Goal: Information Seeking & Learning: Learn about a topic

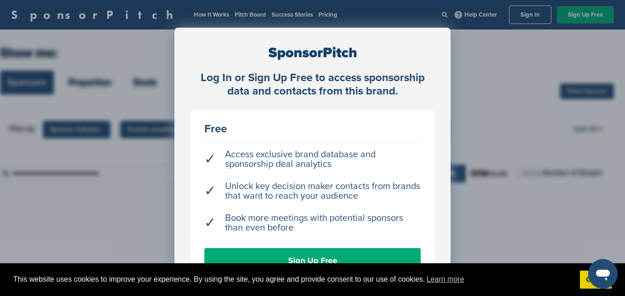
click at [491, 110] on div "Log In or Sign Up Free to access sponsorship data and contacts from this brand.…" at bounding box center [312, 171] width 625 height 342
click at [364, 252] on link "Sign Up Free" at bounding box center [312, 260] width 216 height 25
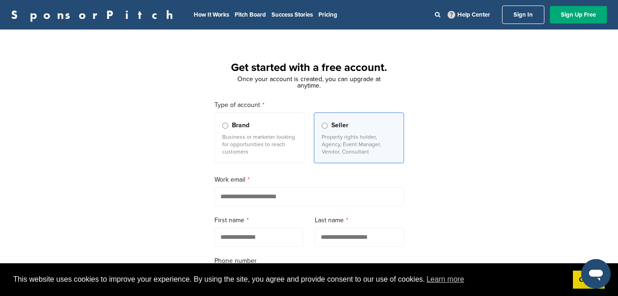
click at [531, 17] on link "Sign In" at bounding box center [523, 15] width 42 height 18
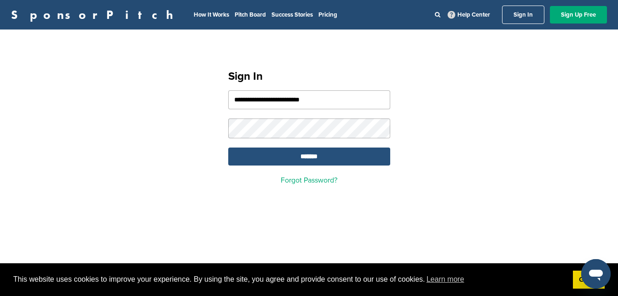
click at [316, 161] on input "*******" at bounding box center [309, 156] width 162 height 18
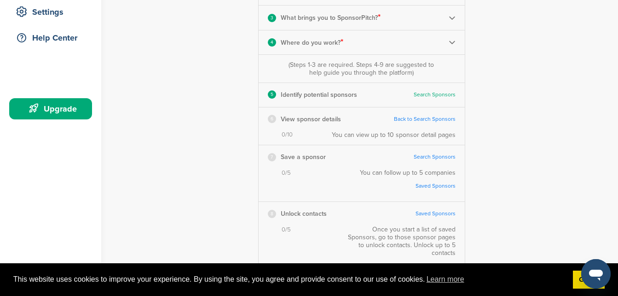
scroll to position [196, 0]
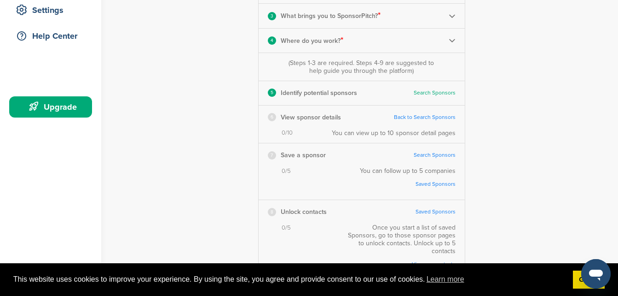
click at [418, 90] on link "Search Sponsors" at bounding box center [435, 92] width 42 height 7
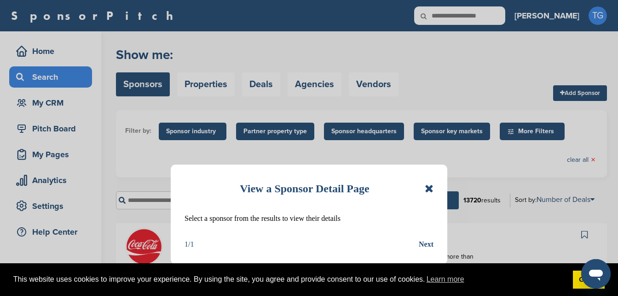
click at [428, 188] on icon at bounding box center [429, 188] width 9 height 11
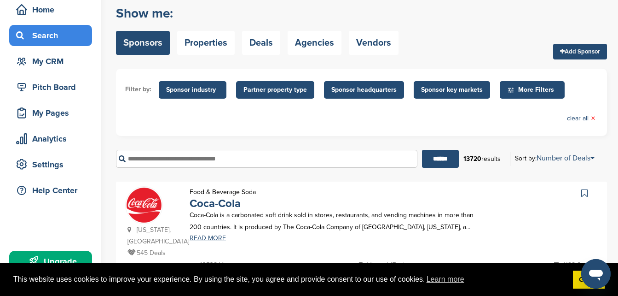
scroll to position [42, 0]
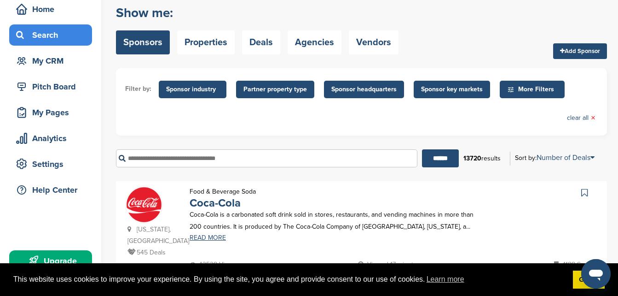
click at [569, 46] on link "Add Sponsor" at bounding box center [580, 51] width 54 height 16
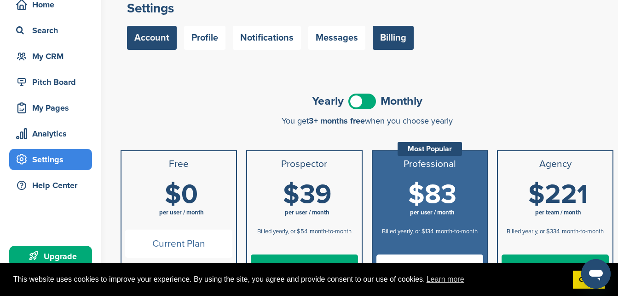
scroll to position [59, 0]
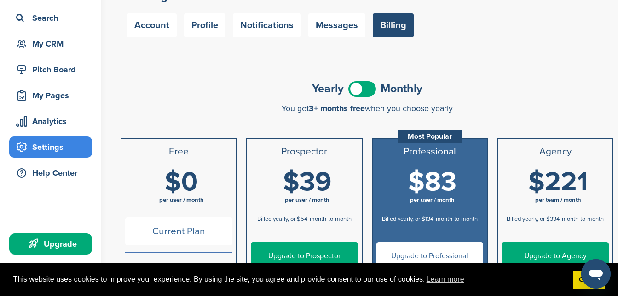
click at [367, 91] on span at bounding box center [363, 89] width 28 height 16
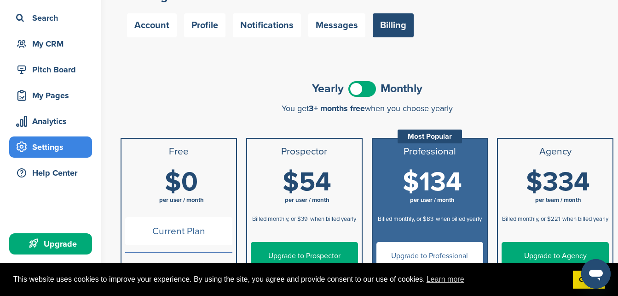
click at [367, 91] on span at bounding box center [363, 89] width 28 height 16
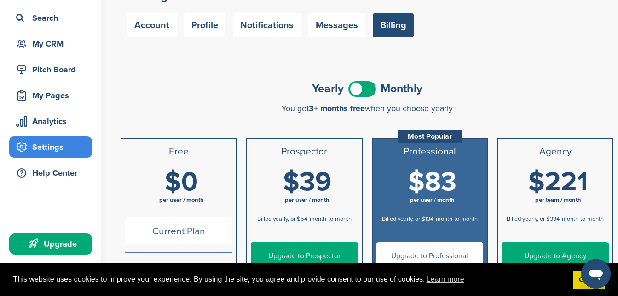
click at [367, 91] on span at bounding box center [363, 89] width 28 height 16
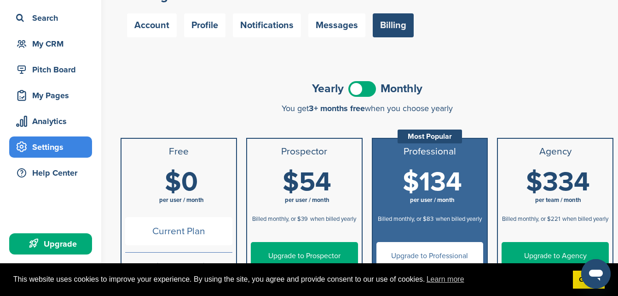
click at [367, 91] on span at bounding box center [363, 89] width 28 height 16
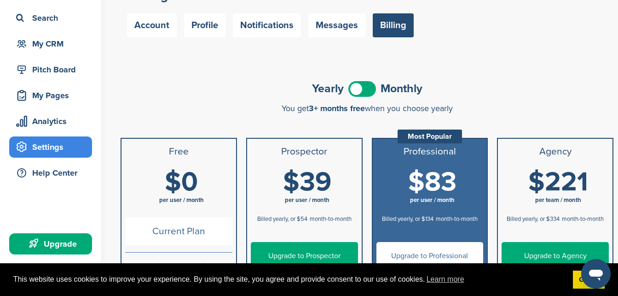
click at [367, 91] on span at bounding box center [363, 89] width 28 height 16
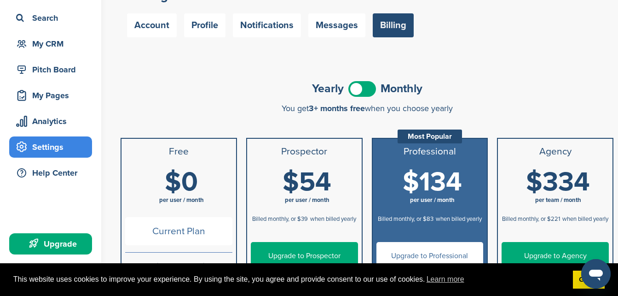
click at [367, 91] on span at bounding box center [363, 89] width 28 height 16
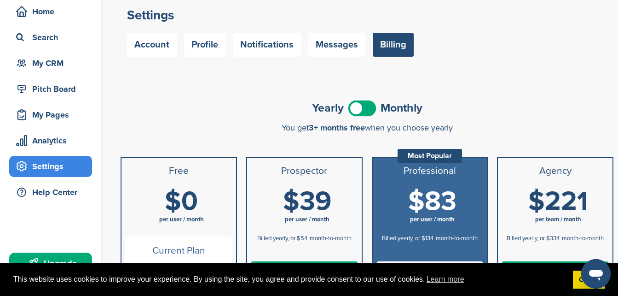
scroll to position [0, 0]
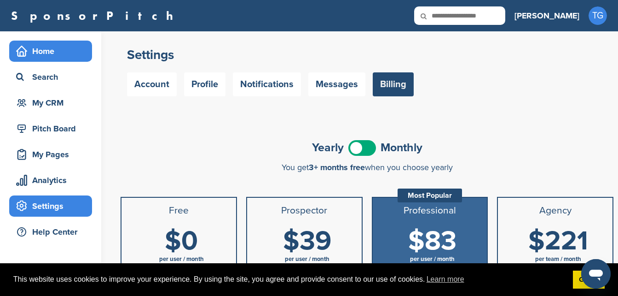
click at [71, 55] on div "Home" at bounding box center [53, 51] width 78 height 17
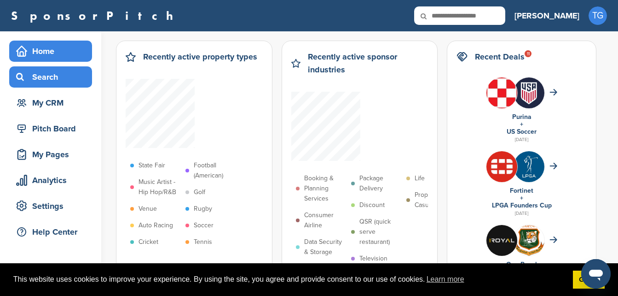
click at [58, 82] on div "Search" at bounding box center [53, 77] width 78 height 17
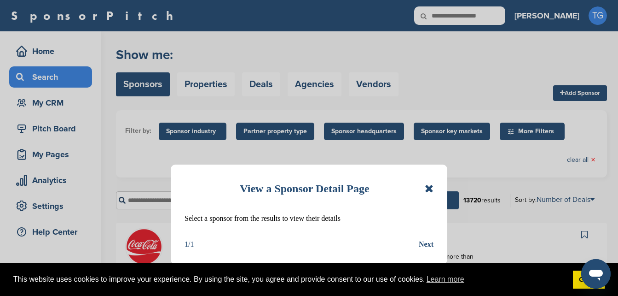
click at [430, 190] on icon at bounding box center [429, 188] width 9 height 11
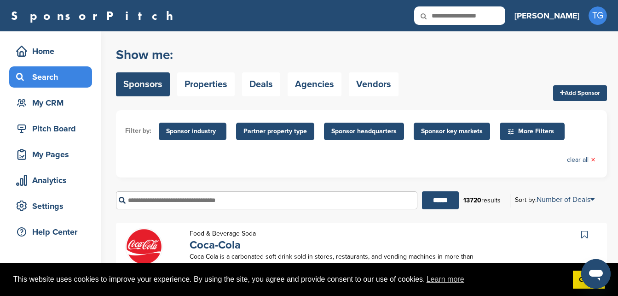
click at [391, 135] on span "Sponsor headquarters" at bounding box center [363, 131] width 65 height 10
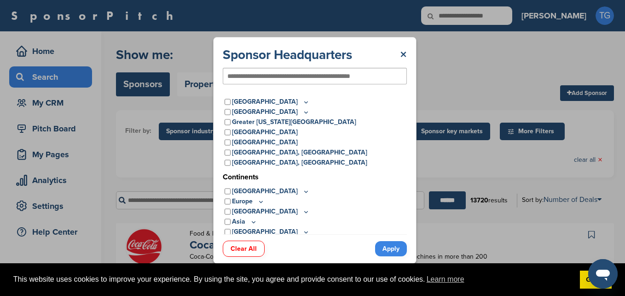
scroll to position [26, 0]
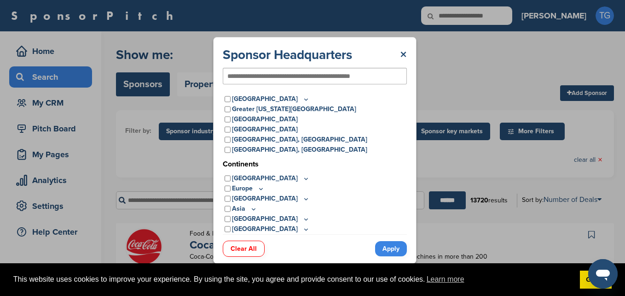
click at [259, 191] on icon at bounding box center [260, 189] width 7 height 8
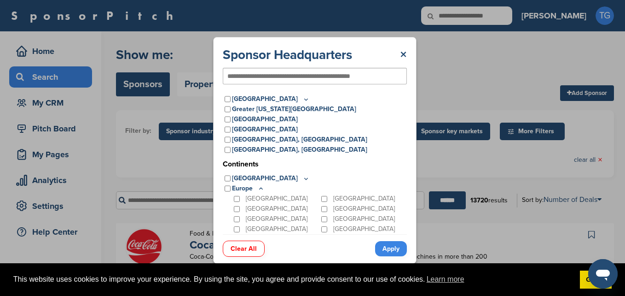
click at [335, 69] on div at bounding box center [315, 76] width 184 height 17
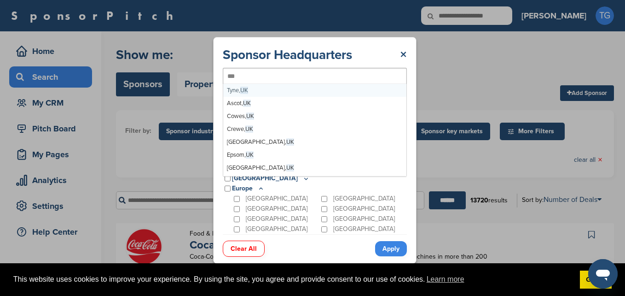
type input "**"
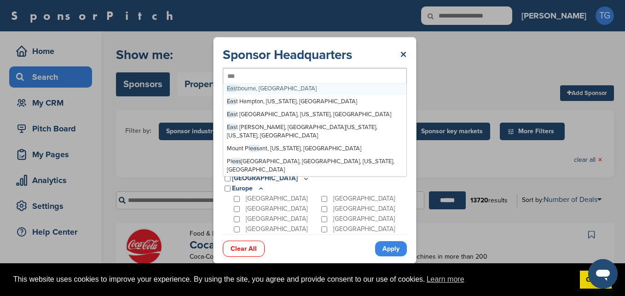
scroll to position [0, 0]
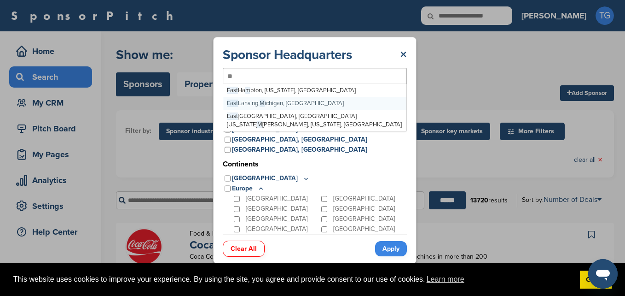
type input "*"
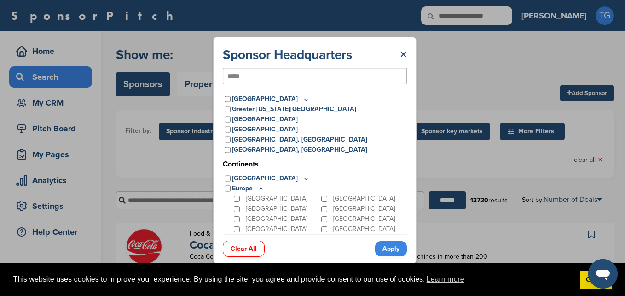
type input "****"
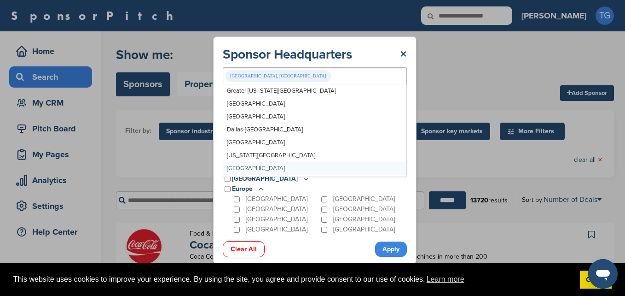
click at [409, 251] on div "Sponsor Headquarters × Leicester, UK Greater New York Metro Greater Los Angeles…" at bounding box center [314, 149] width 203 height 227
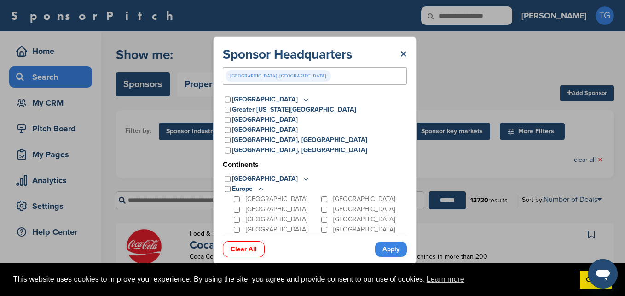
click at [381, 246] on link "Apply" at bounding box center [391, 248] width 32 height 15
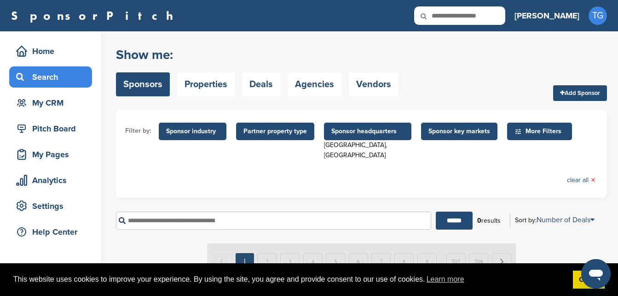
click at [360, 128] on span "Sponsor headquarters" at bounding box center [367, 131] width 73 height 10
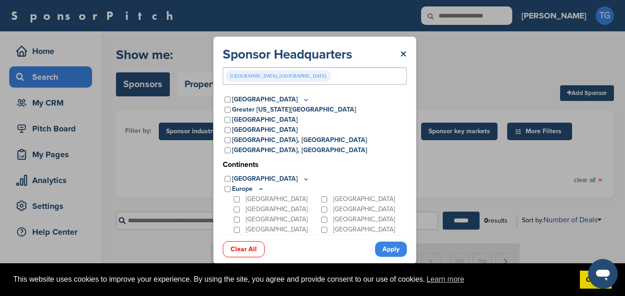
click at [253, 249] on link "Clear All" at bounding box center [244, 249] width 42 height 16
click at [396, 248] on link "Apply" at bounding box center [391, 248] width 32 height 15
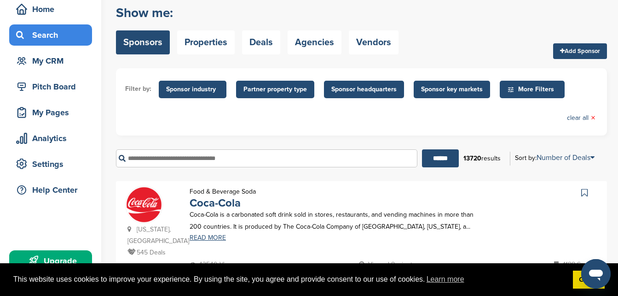
scroll to position [49, 0]
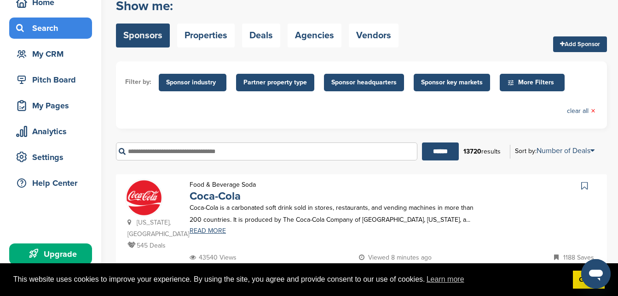
click at [440, 85] on span "Sponsor key markets" at bounding box center [452, 82] width 62 height 10
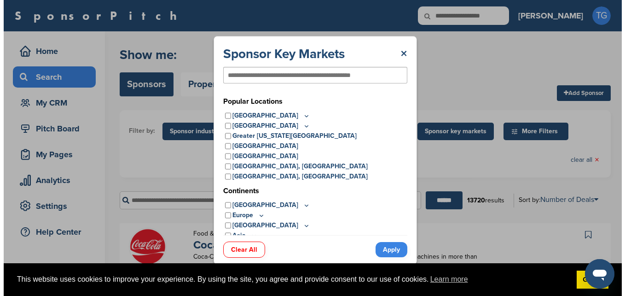
scroll to position [0, 0]
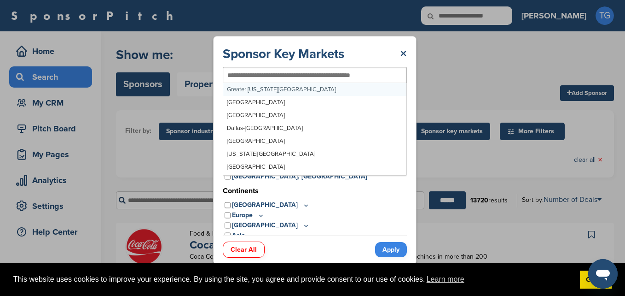
click at [337, 74] on input "text" at bounding box center [299, 75] width 145 height 8
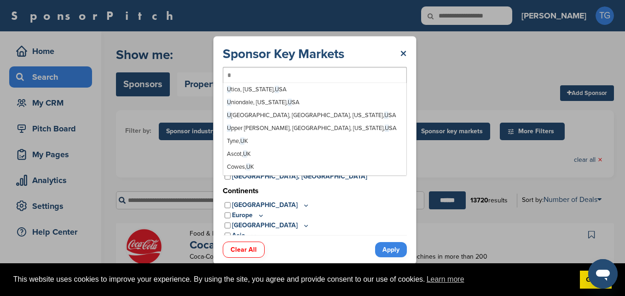
scroll to position [1313, 0]
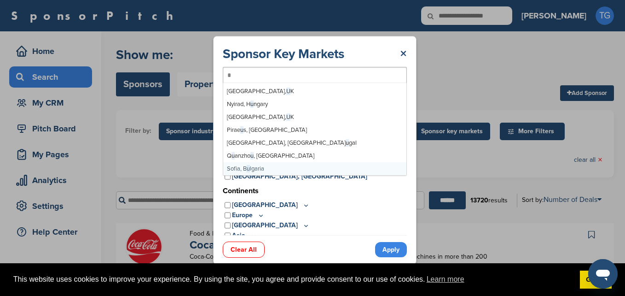
type input "**"
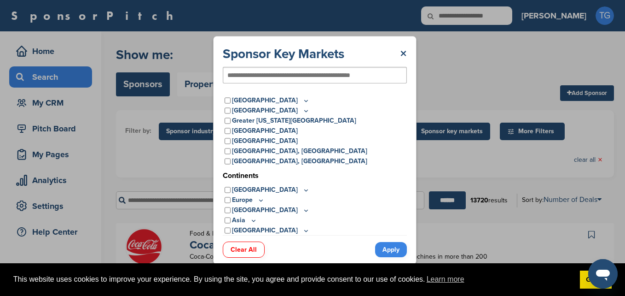
scroll to position [26, 0]
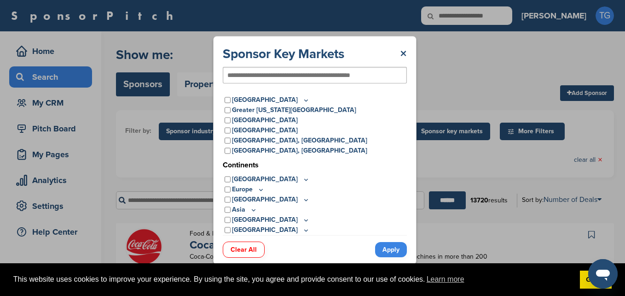
click at [259, 190] on icon at bounding box center [260, 190] width 7 height 8
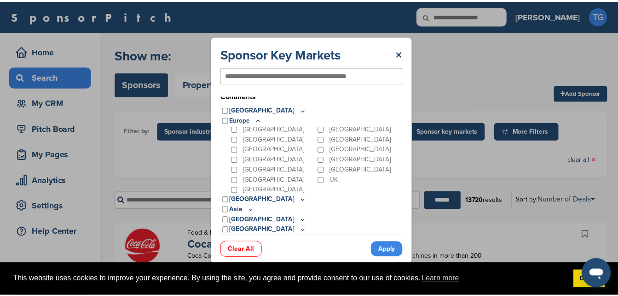
scroll to position [93, 0]
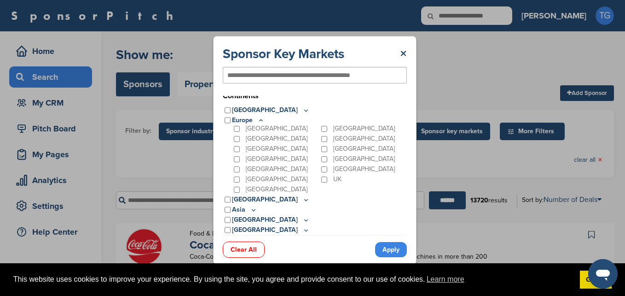
click at [327, 178] on div "UK" at bounding box center [362, 179] width 87 height 10
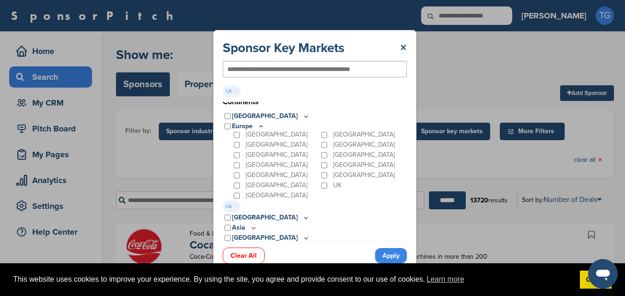
click at [387, 257] on link "Apply" at bounding box center [391, 255] width 32 height 15
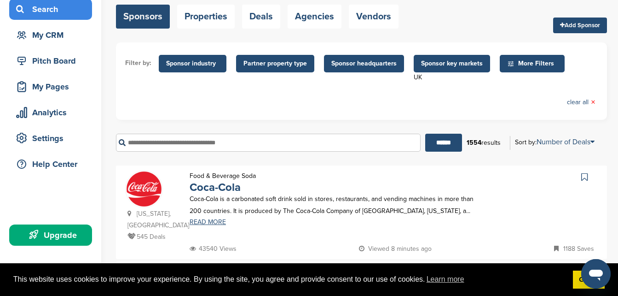
scroll to position [63, 0]
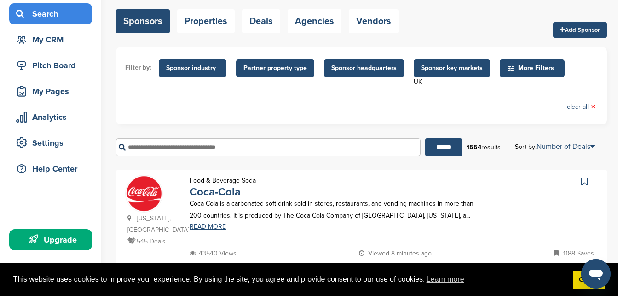
click at [368, 65] on span "Sponsor headquarters" at bounding box center [363, 68] width 65 height 10
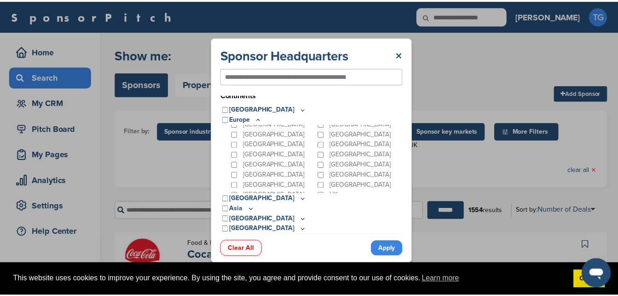
scroll to position [87, 0]
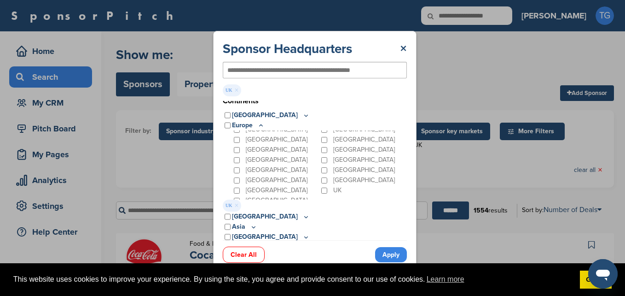
click at [385, 251] on link "Apply" at bounding box center [391, 254] width 32 height 15
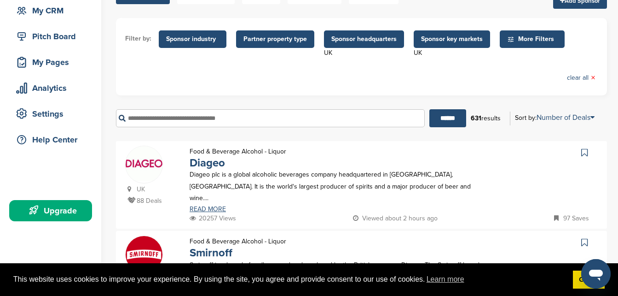
scroll to position [86, 0]
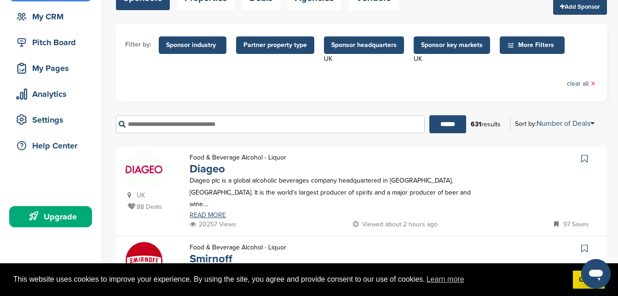
click at [187, 45] on span "Sponsor industry" at bounding box center [192, 45] width 53 height 10
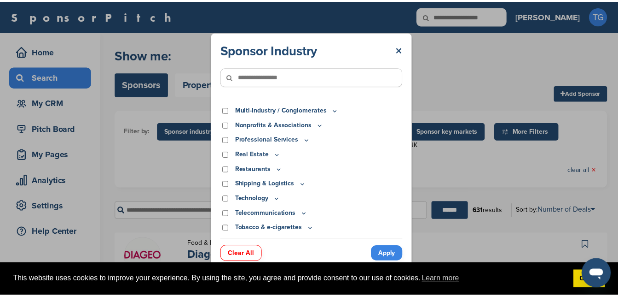
scroll to position [286, 0]
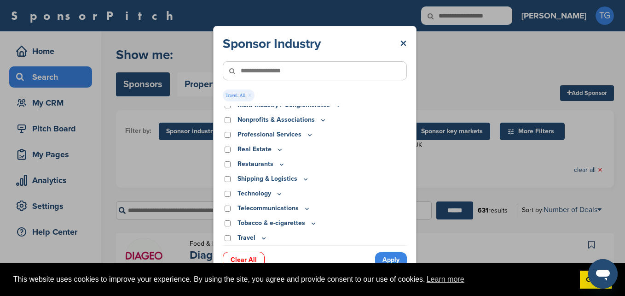
click at [394, 257] on link "Apply" at bounding box center [391, 259] width 32 height 15
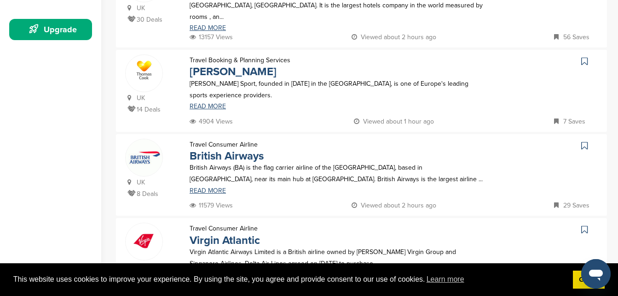
scroll to position [283, 0]
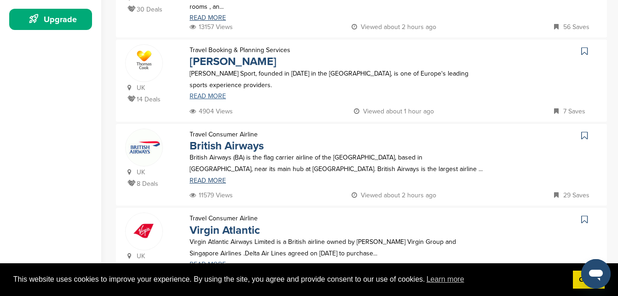
click at [210, 93] on link "READ MORE" at bounding box center [337, 96] width 295 height 6
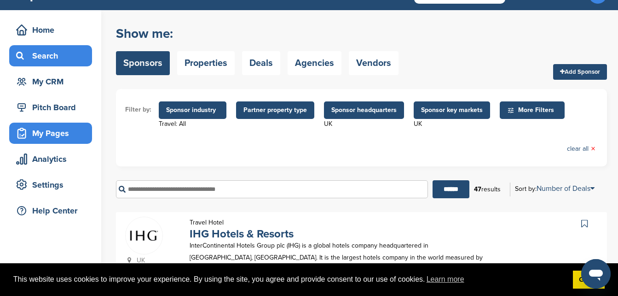
scroll to position [0, 0]
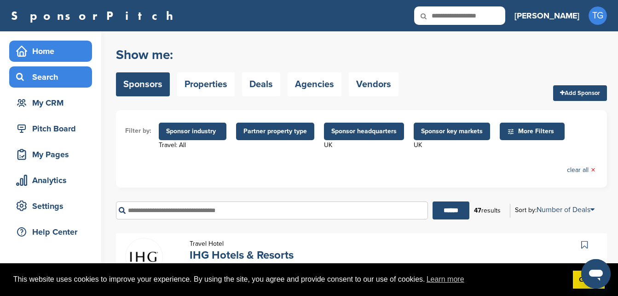
click at [52, 51] on div "Home" at bounding box center [53, 51] width 78 height 17
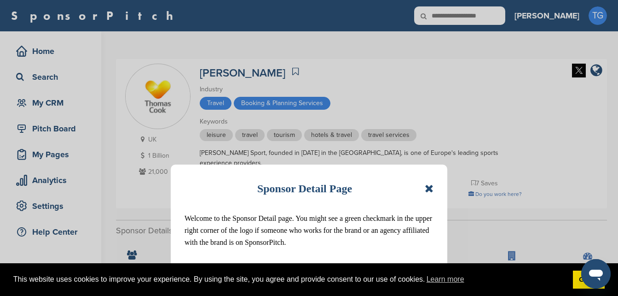
click at [258, 152] on div "Sponsor Detail Page Welcome to the Sponsor Detail page. You might see a green c…" at bounding box center [309, 148] width 618 height 296
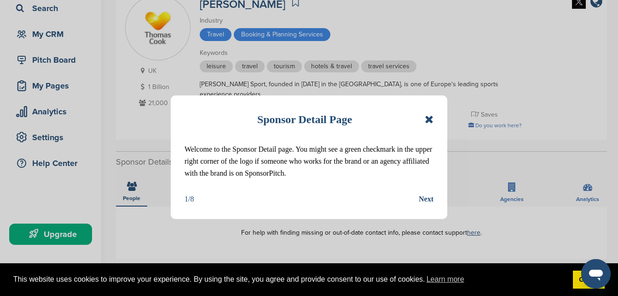
scroll to position [69, 0]
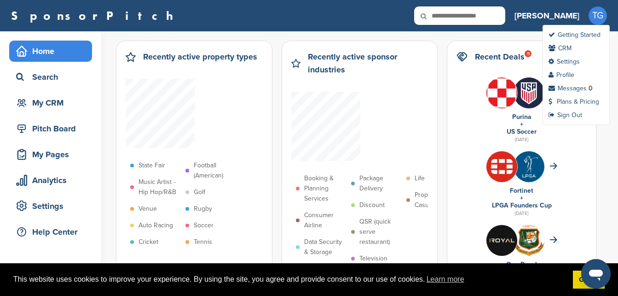
click at [604, 15] on span "TG" at bounding box center [598, 15] width 18 height 18
click at [579, 34] on link "Getting Started" at bounding box center [575, 35] width 52 height 8
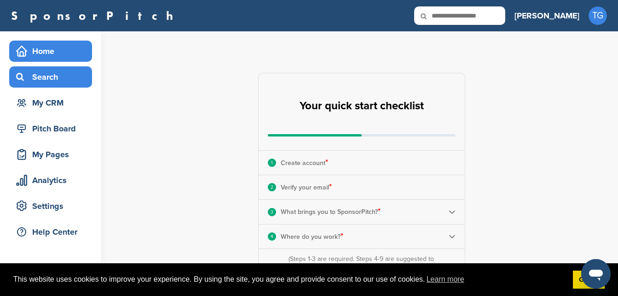
click at [56, 83] on div "Search" at bounding box center [53, 77] width 78 height 17
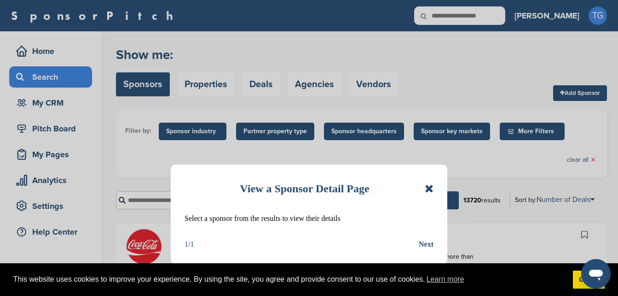
click at [427, 190] on icon at bounding box center [429, 188] width 9 height 11
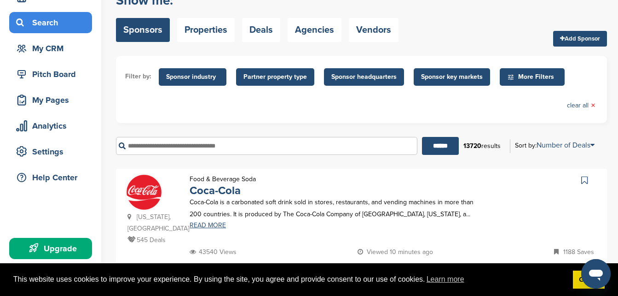
scroll to position [64, 0]
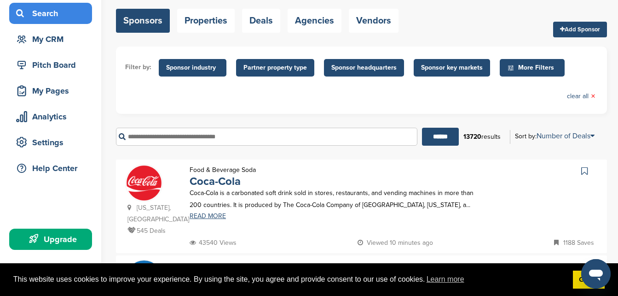
click at [451, 71] on span "Sponsor key markets" at bounding box center [452, 68] width 62 height 10
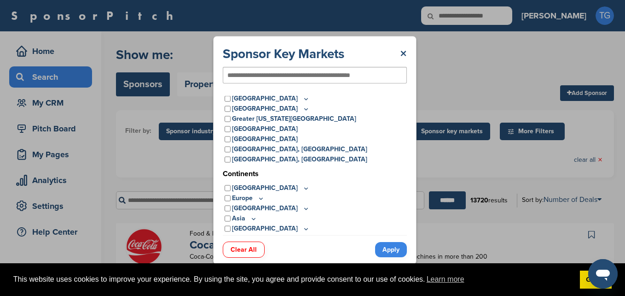
scroll to position [26, 0]
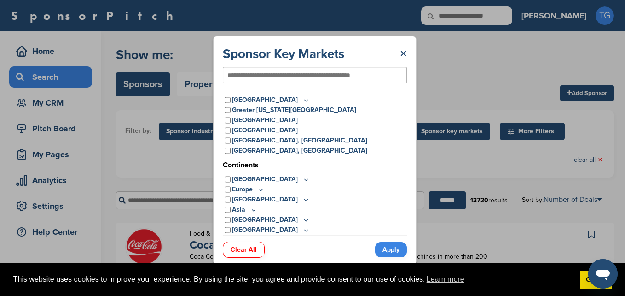
click at [257, 187] on p "Europe" at bounding box center [248, 189] width 33 height 10
click at [258, 188] on icon at bounding box center [260, 190] width 7 height 8
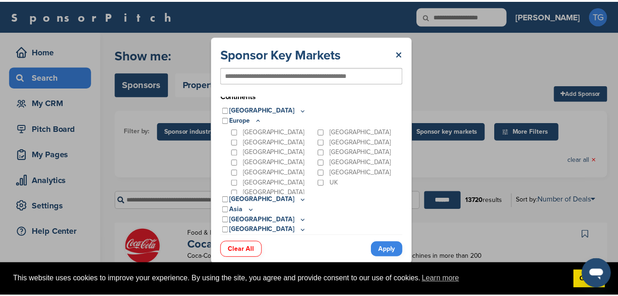
scroll to position [93, 0]
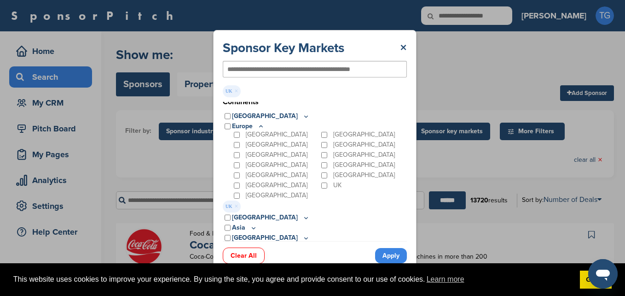
click at [394, 257] on link "Apply" at bounding box center [391, 255] width 32 height 15
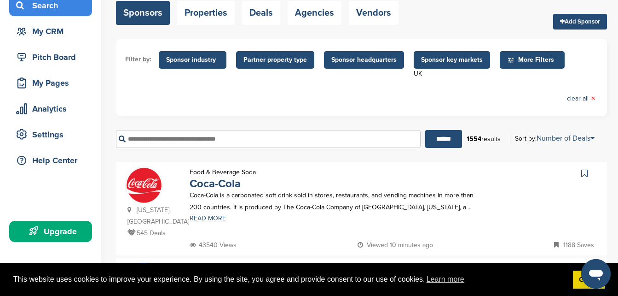
scroll to position [88, 0]
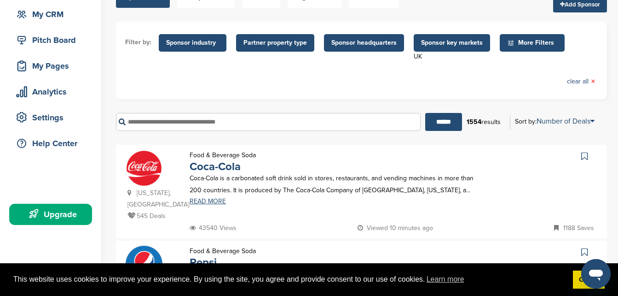
click at [509, 41] on icon at bounding box center [510, 43] width 7 height 8
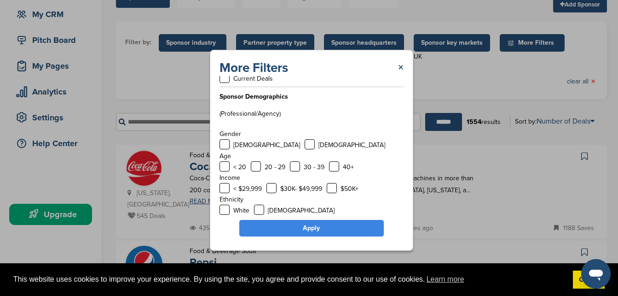
scroll to position [62, 0]
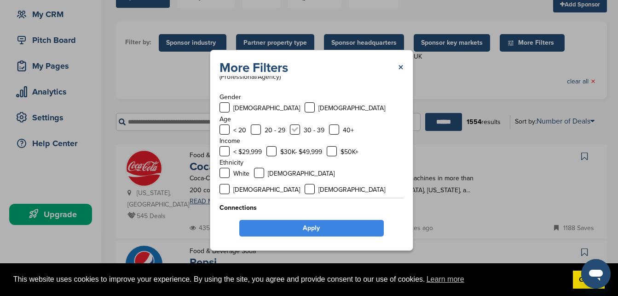
click at [299, 131] on label at bounding box center [295, 129] width 10 height 10
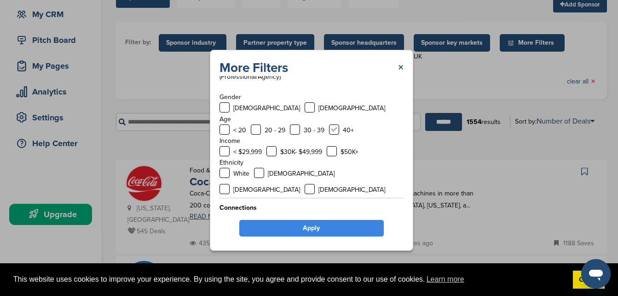
scroll to position [0, 0]
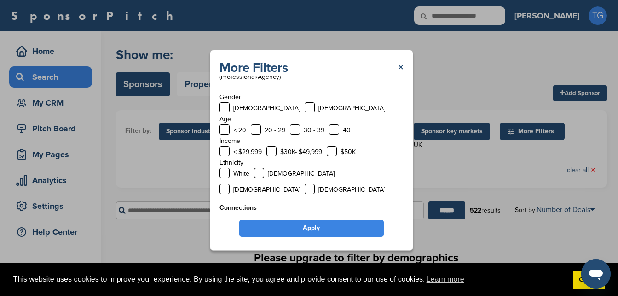
click at [338, 131] on div "40+" at bounding box center [341, 130] width 25 height 12
click at [292, 133] on label at bounding box center [295, 129] width 10 height 10
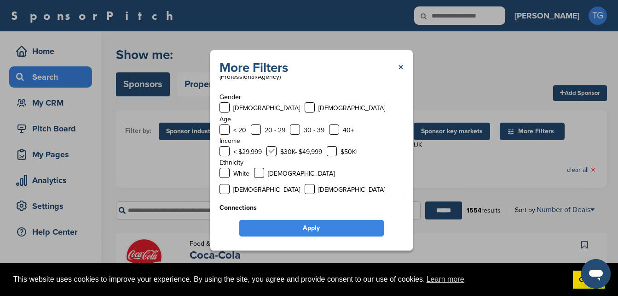
click at [270, 150] on label at bounding box center [272, 151] width 10 height 10
click at [294, 131] on label at bounding box center [295, 129] width 10 height 10
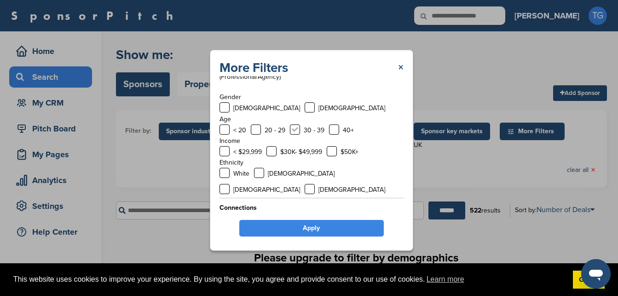
click at [294, 131] on label at bounding box center [295, 129] width 10 height 10
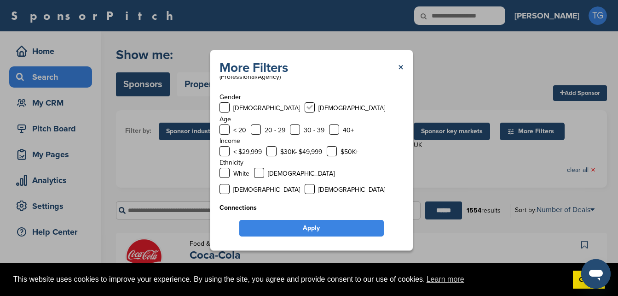
click at [305, 105] on label at bounding box center [310, 107] width 10 height 10
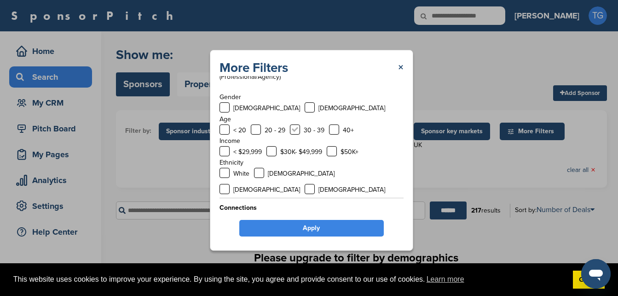
click at [297, 130] on label at bounding box center [295, 129] width 10 height 10
click at [305, 104] on label at bounding box center [310, 107] width 10 height 10
click at [290, 126] on label at bounding box center [295, 129] width 10 height 10
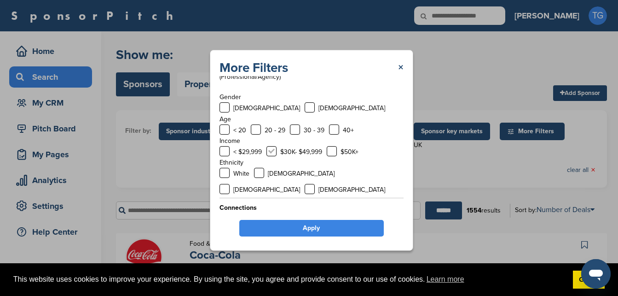
click at [274, 149] on label at bounding box center [272, 151] width 10 height 10
click at [333, 149] on label at bounding box center [332, 151] width 10 height 10
click at [276, 148] on label at bounding box center [272, 151] width 10 height 10
click at [403, 66] on link "×" at bounding box center [401, 67] width 6 height 17
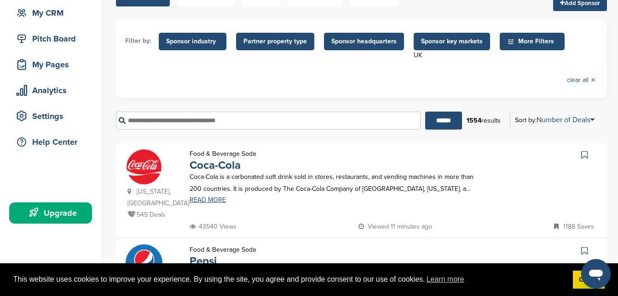
scroll to position [85, 0]
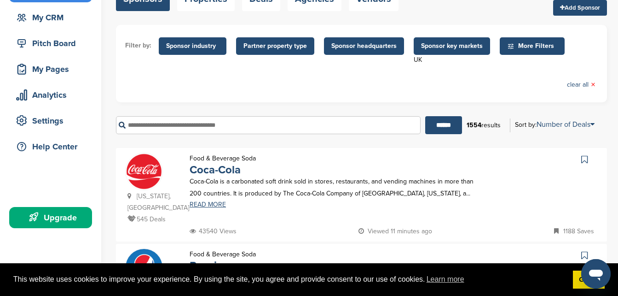
click at [508, 45] on icon at bounding box center [510, 46] width 7 height 8
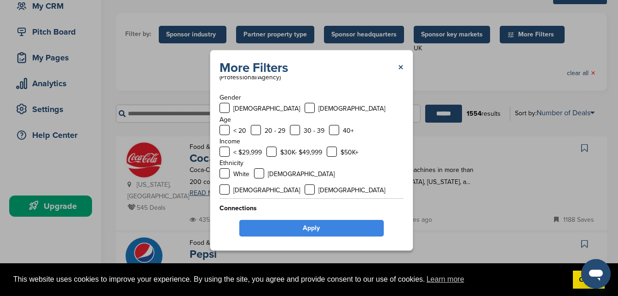
scroll to position [62, 0]
click at [325, 167] on div "Ethnicity White African American Hispanic Asian" at bounding box center [312, 176] width 184 height 38
click at [230, 184] on label at bounding box center [225, 189] width 10 height 10
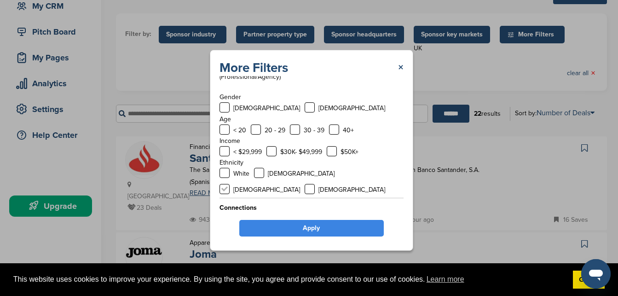
scroll to position [0, 0]
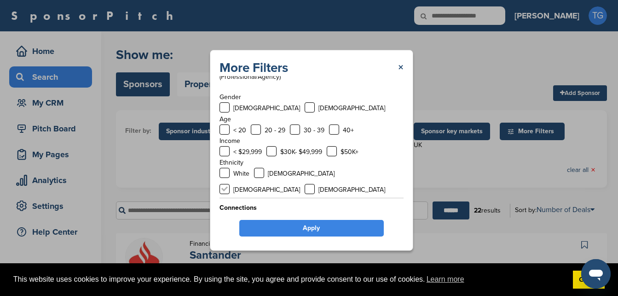
click at [230, 184] on label at bounding box center [225, 189] width 10 height 10
click at [224, 171] on label at bounding box center [225, 173] width 10 height 10
click at [274, 151] on label at bounding box center [272, 151] width 10 height 10
click at [292, 128] on label at bounding box center [295, 129] width 10 height 10
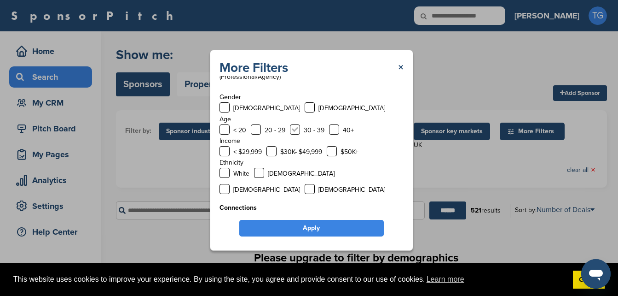
click at [292, 128] on label at bounding box center [295, 129] width 10 height 10
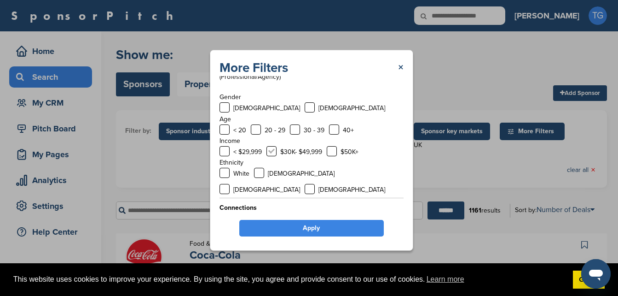
click at [275, 150] on label at bounding box center [272, 151] width 10 height 10
click at [271, 147] on label at bounding box center [272, 151] width 10 height 10
click at [334, 151] on label at bounding box center [332, 151] width 10 height 10
click at [315, 233] on link "Apply" at bounding box center [311, 228] width 145 height 17
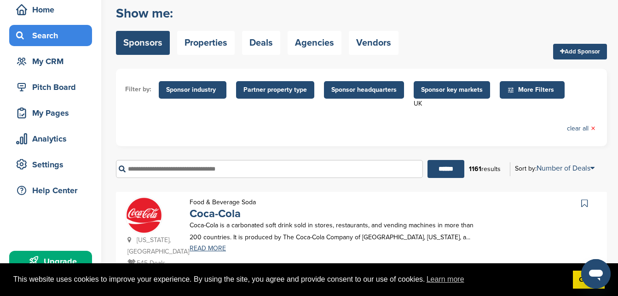
scroll to position [34, 0]
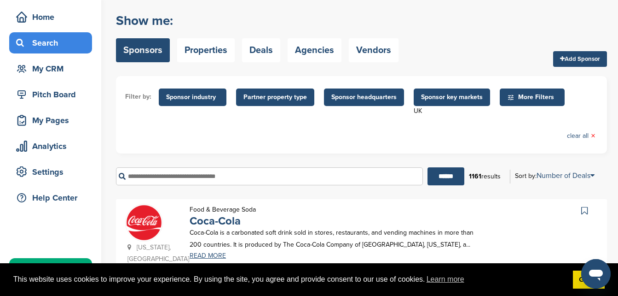
click at [200, 102] on span "Sponsor industry" at bounding box center [193, 96] width 68 height 17
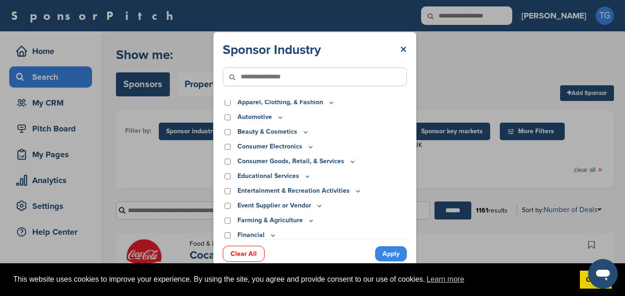
scroll to position [0, 0]
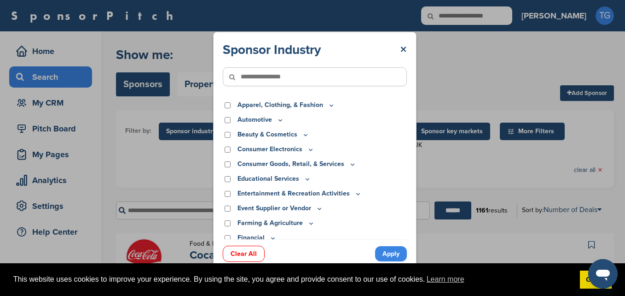
click at [328, 105] on icon at bounding box center [331, 105] width 7 height 8
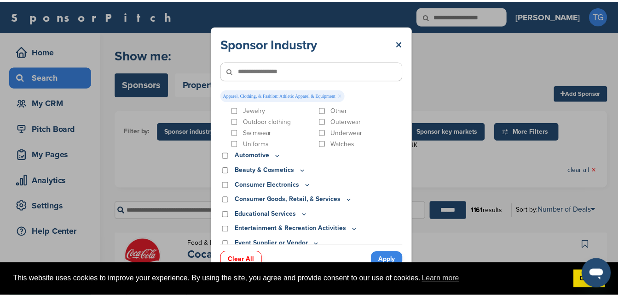
scroll to position [88, 0]
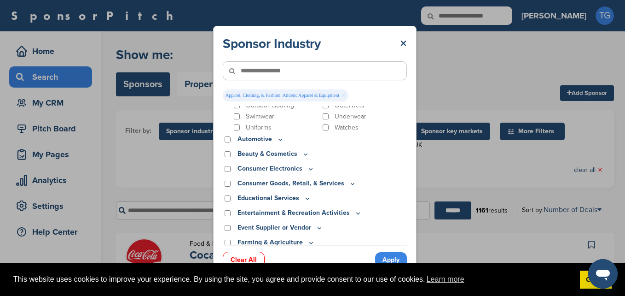
click at [388, 258] on link "Apply" at bounding box center [391, 259] width 32 height 15
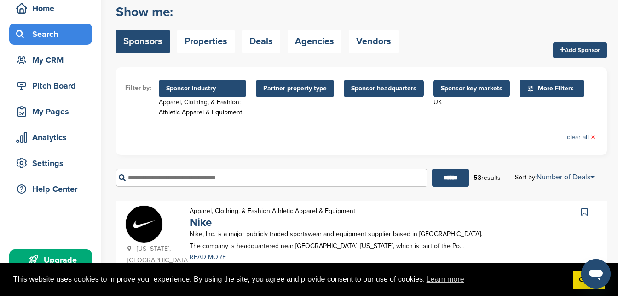
scroll to position [29, 0]
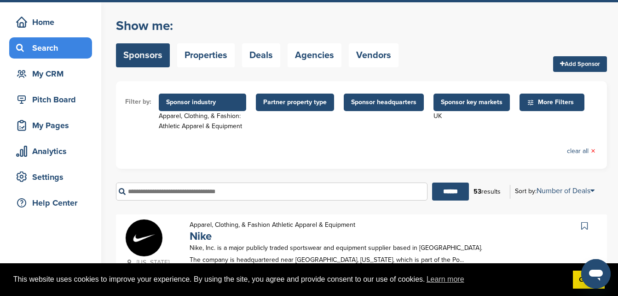
click at [205, 105] on span "Sponsor industry" at bounding box center [202, 102] width 73 height 10
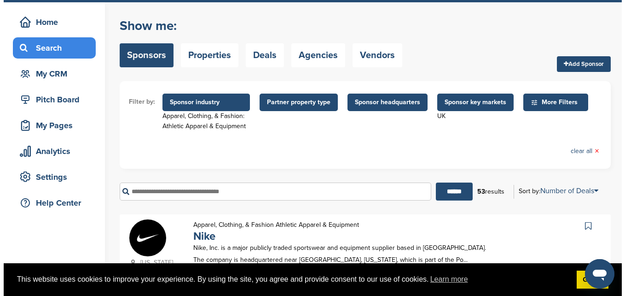
scroll to position [0, 0]
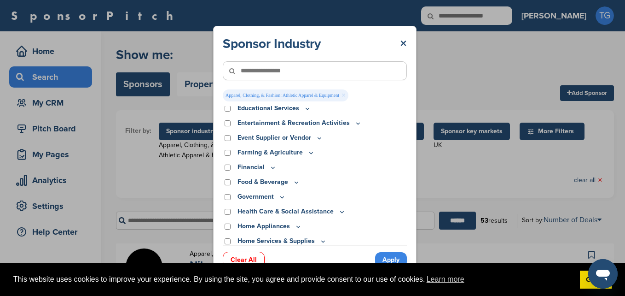
click at [343, 94] on link "×" at bounding box center [344, 95] width 4 height 10
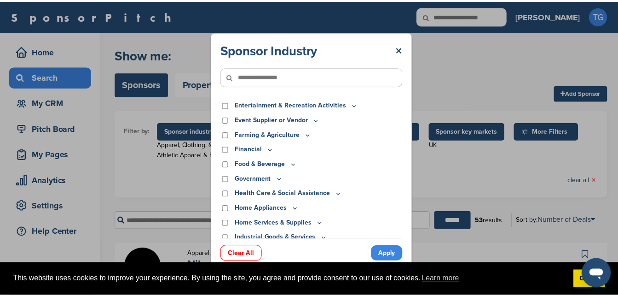
scroll to position [76, 0]
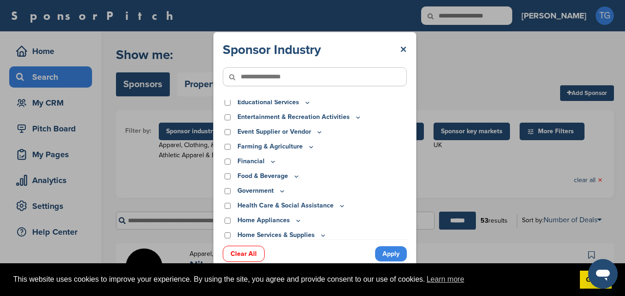
click at [319, 132] on icon at bounding box center [319, 131] width 3 height 1
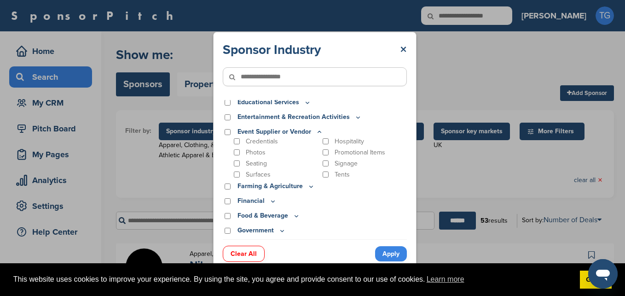
click at [224, 131] on div "Event Supplier or Vendor" at bounding box center [315, 132] width 184 height 10
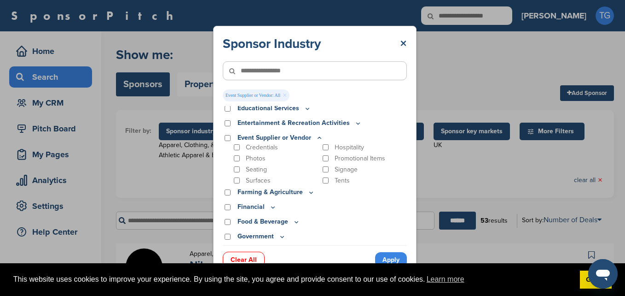
click at [391, 261] on link "Apply" at bounding box center [391, 259] width 32 height 15
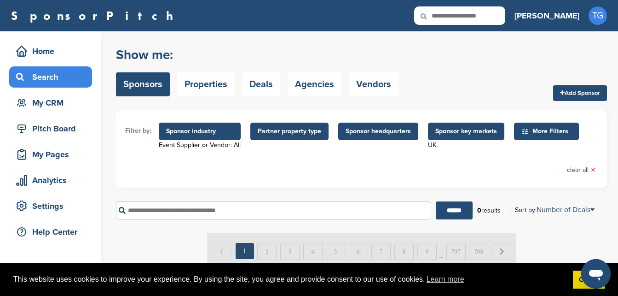
click at [529, 125] on span "More Filters" at bounding box center [546, 130] width 65 height 17
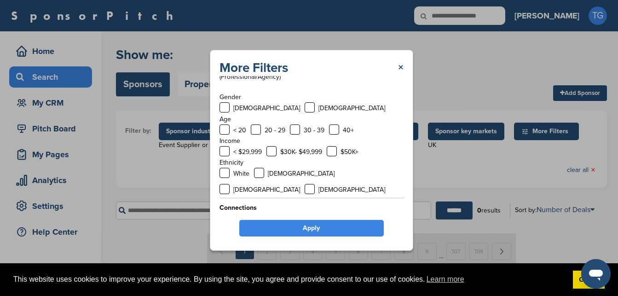
click at [279, 151] on div "$30K- $49,999" at bounding box center [295, 152] width 56 height 12
click at [228, 174] on label at bounding box center [225, 173] width 10 height 10
click at [273, 149] on label at bounding box center [272, 151] width 10 height 10
click at [332, 148] on label at bounding box center [332, 151] width 10 height 10
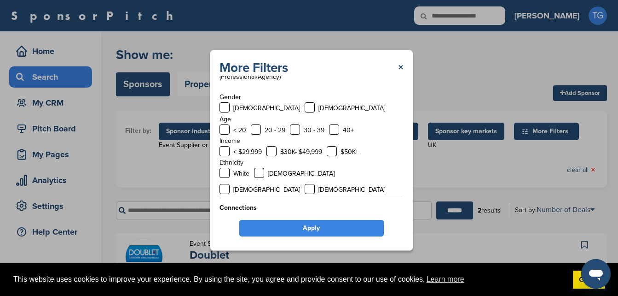
click at [321, 228] on link "Apply" at bounding box center [311, 228] width 145 height 17
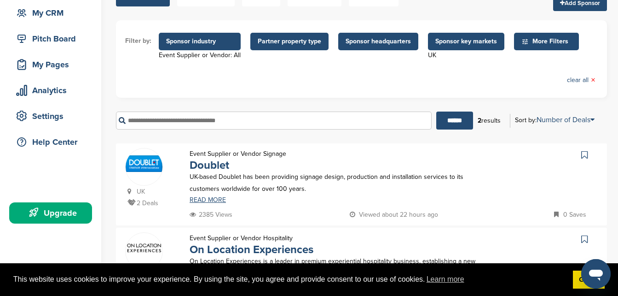
scroll to position [46, 0]
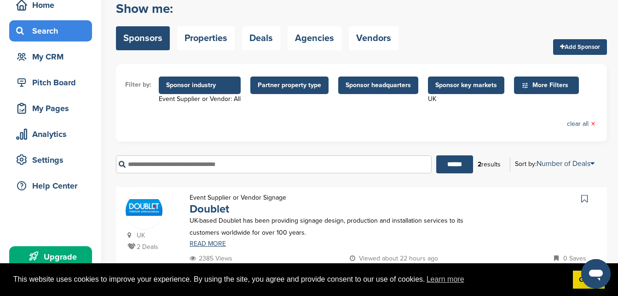
click at [205, 86] on span "Sponsor industry" at bounding box center [199, 85] width 67 height 10
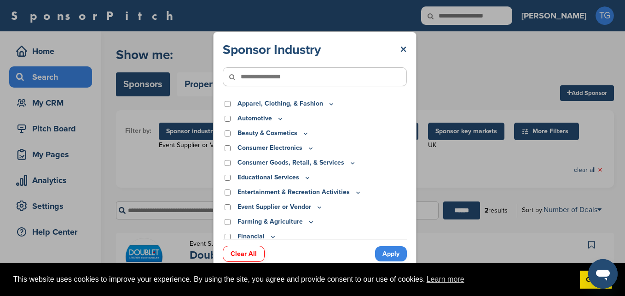
scroll to position [0, 0]
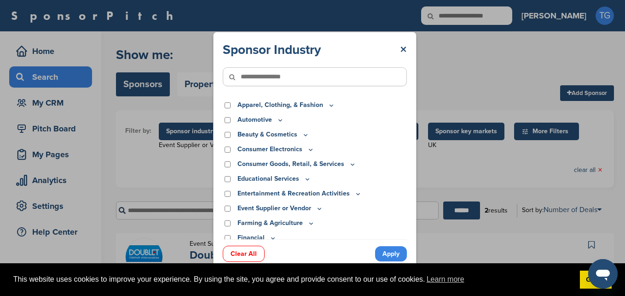
click at [281, 122] on icon at bounding box center [280, 120] width 7 height 8
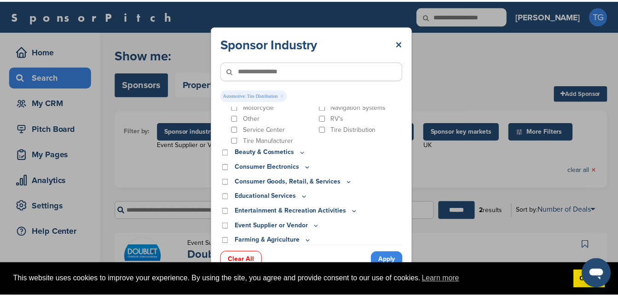
scroll to position [87, 0]
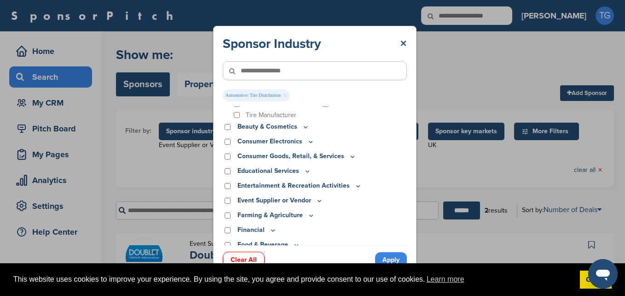
click at [385, 257] on link "Apply" at bounding box center [391, 259] width 32 height 15
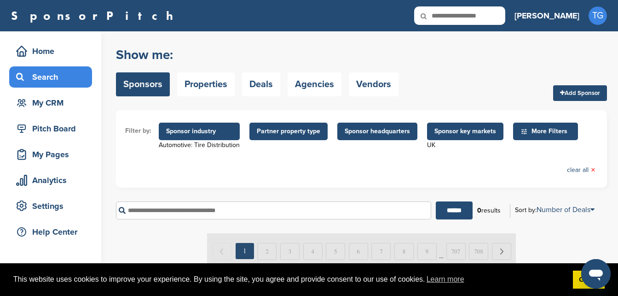
click at [535, 128] on span "More Filters" at bounding box center [547, 131] width 53 height 10
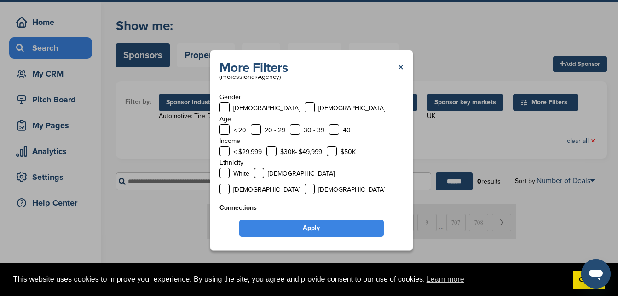
scroll to position [105, 0]
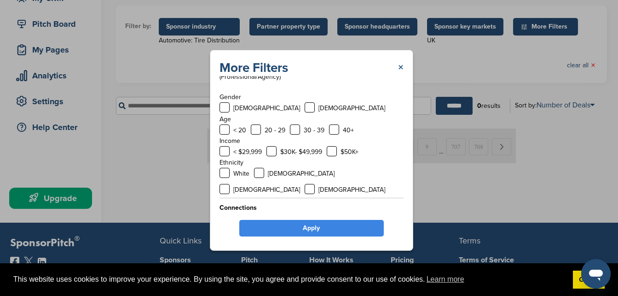
click at [400, 64] on link "×" at bounding box center [401, 67] width 6 height 17
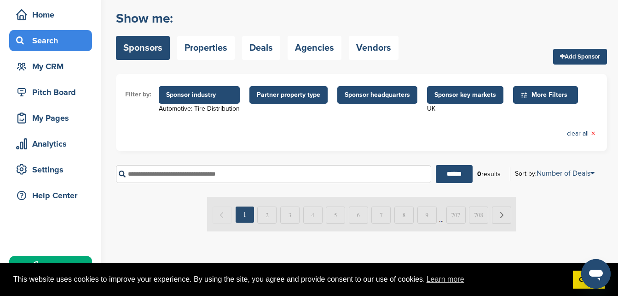
scroll to position [36, 0]
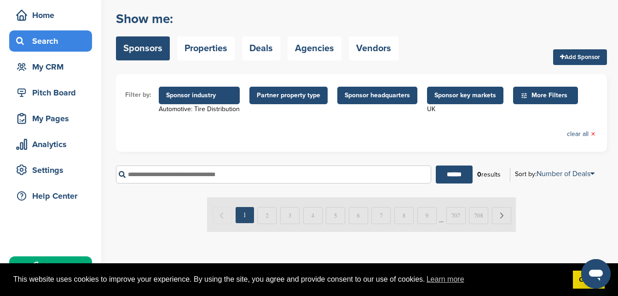
click at [181, 103] on span "Sponsor industry" at bounding box center [199, 95] width 81 height 17
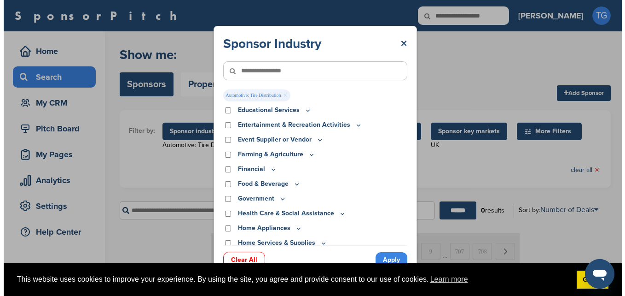
scroll to position [0, 0]
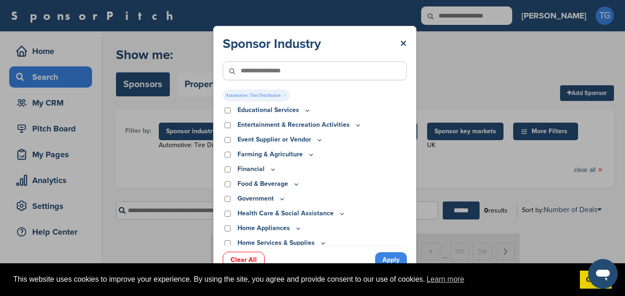
click at [285, 94] on link "×" at bounding box center [285, 95] width 4 height 10
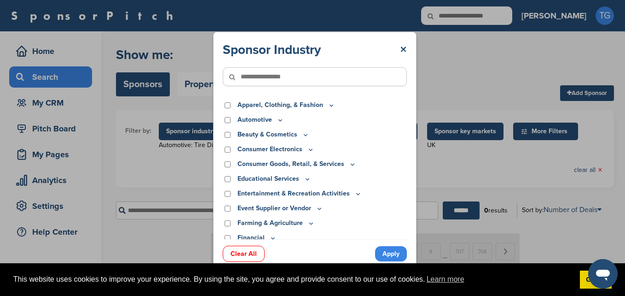
click at [279, 119] on icon at bounding box center [280, 120] width 7 height 8
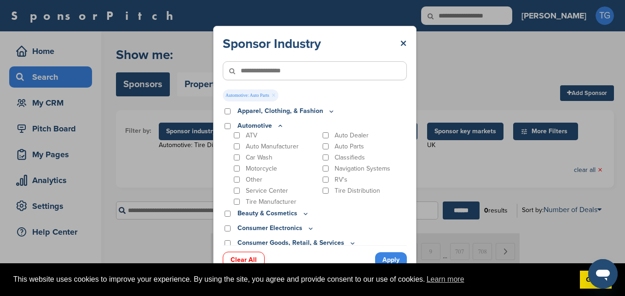
click at [393, 258] on link "Apply" at bounding box center [391, 259] width 32 height 15
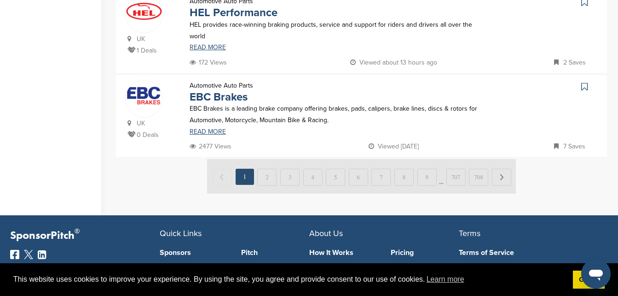
scroll to position [627, 0]
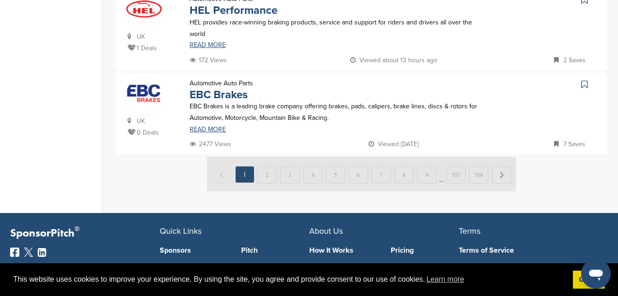
click at [267, 157] on img at bounding box center [361, 174] width 309 height 35
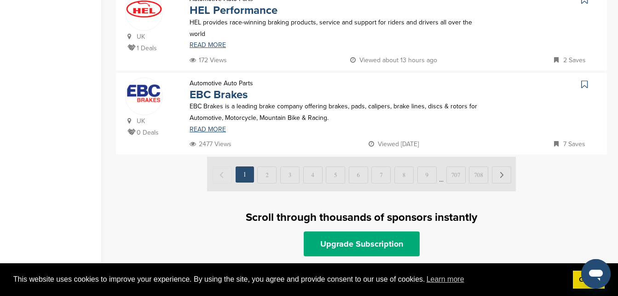
click at [267, 157] on img at bounding box center [361, 174] width 309 height 35
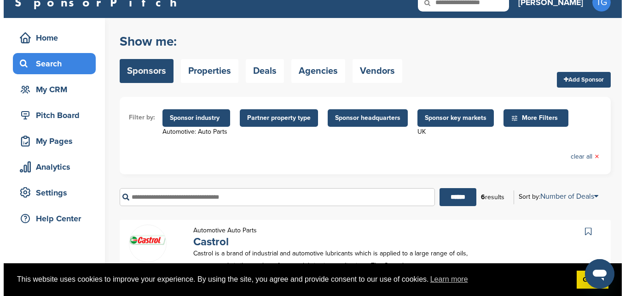
scroll to position [0, 0]
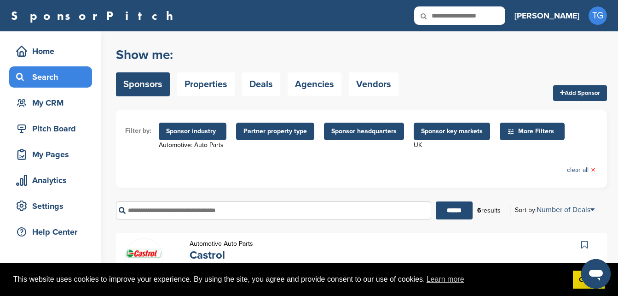
click at [189, 135] on span "Sponsor industry" at bounding box center [192, 131] width 53 height 10
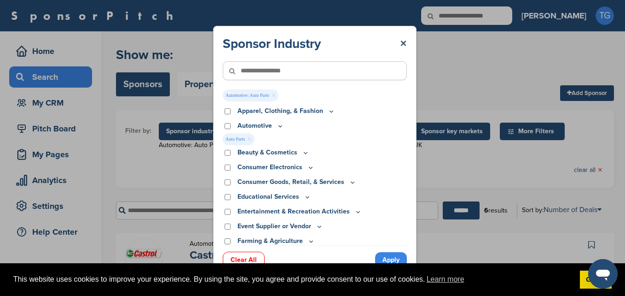
click at [249, 139] on link "×" at bounding box center [250, 139] width 4 height 10
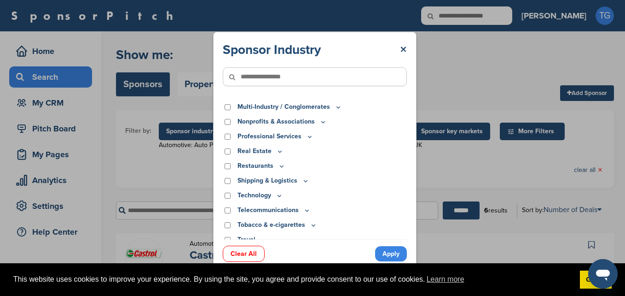
scroll to position [280, 0]
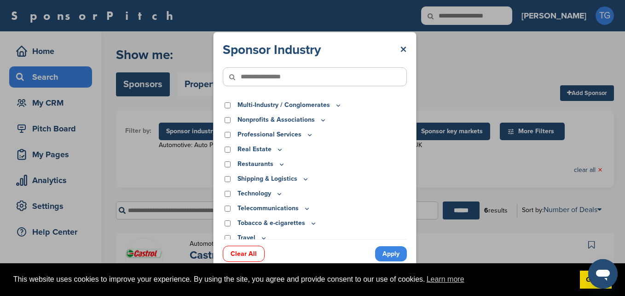
click at [303, 179] on icon at bounding box center [305, 179] width 7 height 8
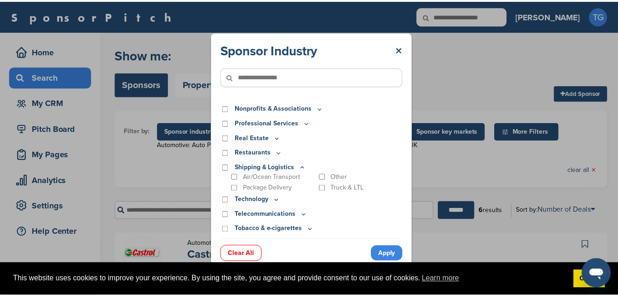
scroll to position [299, 0]
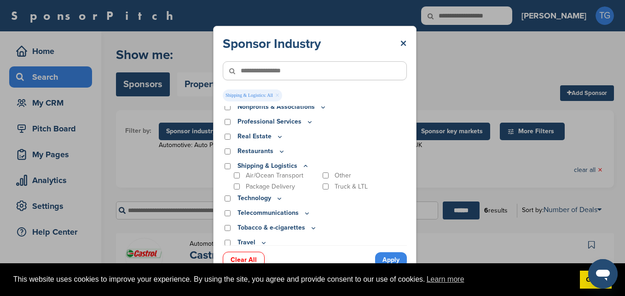
click at [392, 258] on link "Apply" at bounding box center [391, 259] width 32 height 15
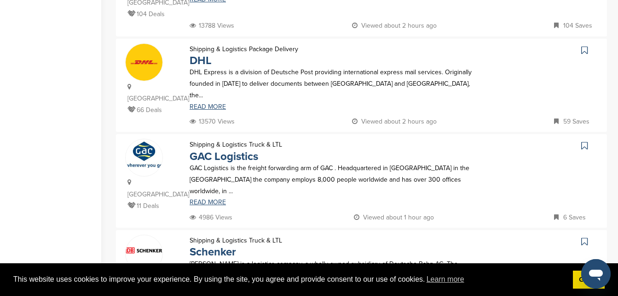
scroll to position [388, 0]
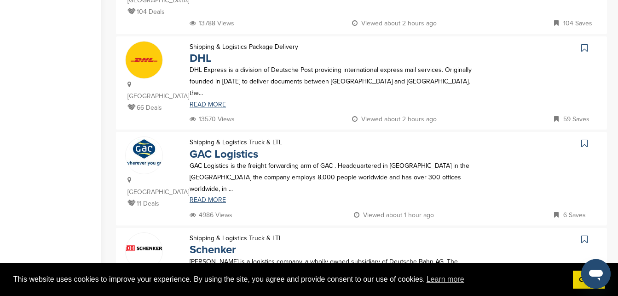
click at [324, 160] on p "GAC Logistics is the freight forwarding arm of GAC . Headquartered in Dubai in …" at bounding box center [337, 177] width 295 height 35
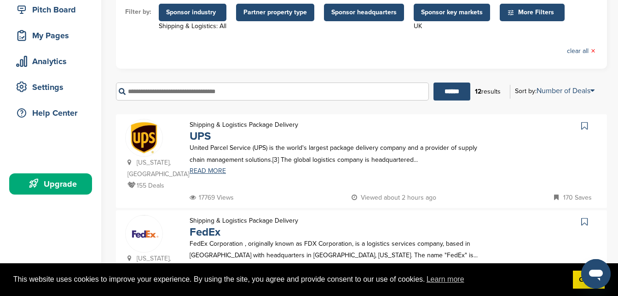
scroll to position [29, 0]
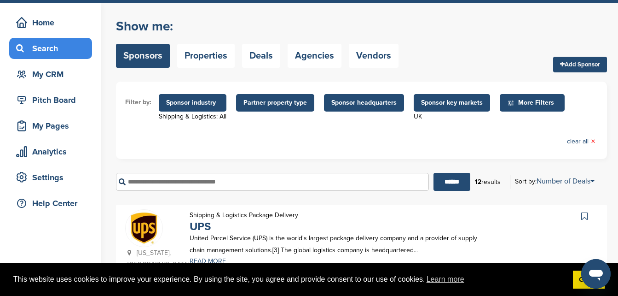
click at [206, 100] on span "Sponsor industry" at bounding box center [192, 103] width 53 height 10
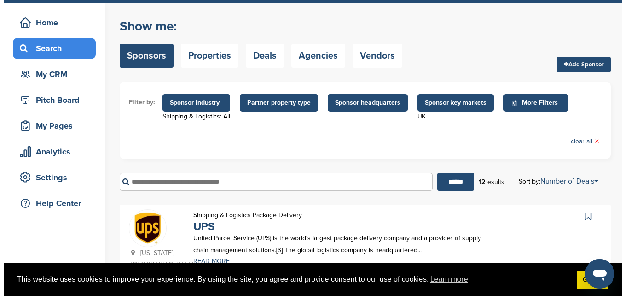
scroll to position [298, 0]
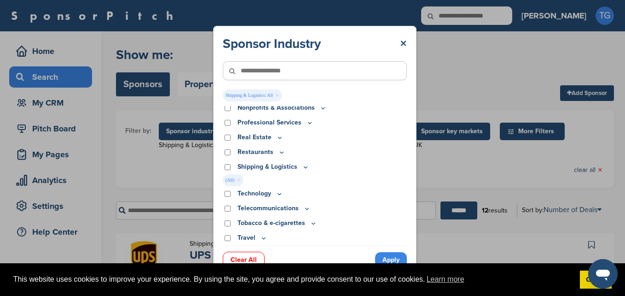
click at [282, 152] on icon at bounding box center [281, 151] width 3 height 1
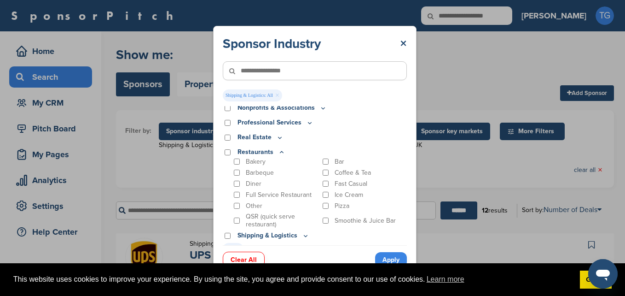
click at [282, 152] on icon at bounding box center [281, 151] width 3 height 1
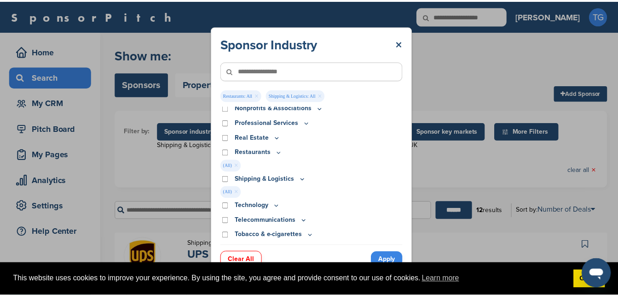
scroll to position [310, 0]
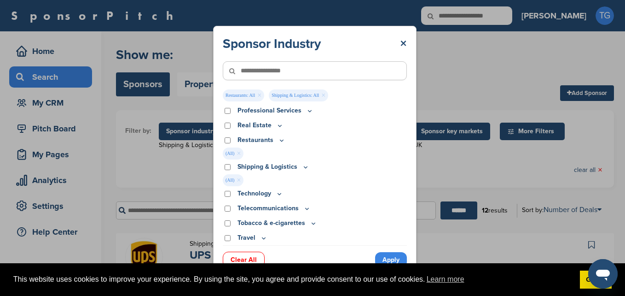
click at [388, 257] on link "Apply" at bounding box center [391, 259] width 32 height 15
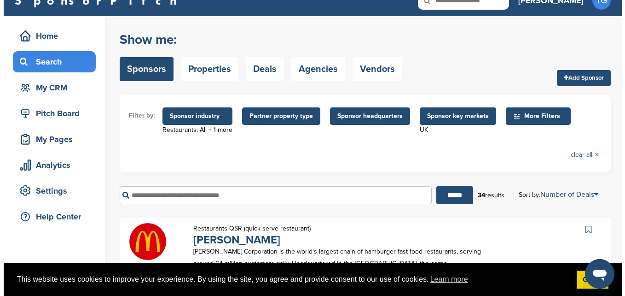
scroll to position [0, 0]
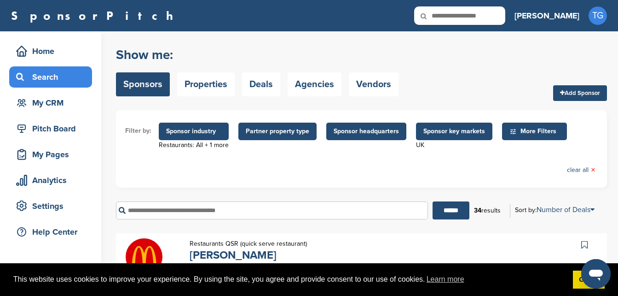
click at [212, 129] on span "Sponsor industry" at bounding box center [193, 131] width 55 height 10
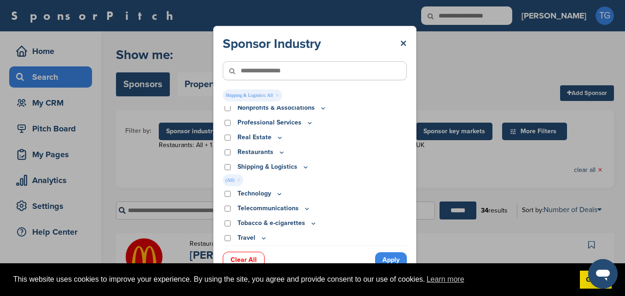
scroll to position [298, 0]
click at [309, 122] on icon at bounding box center [309, 123] width 7 height 8
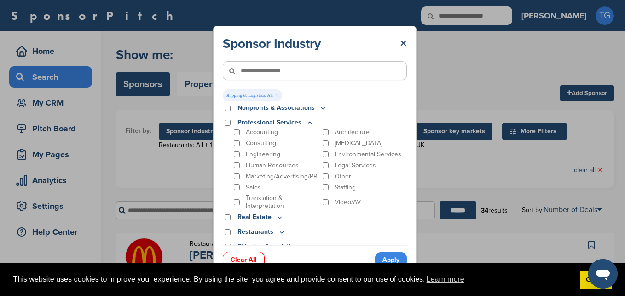
click at [309, 122] on icon at bounding box center [309, 123] width 7 height 8
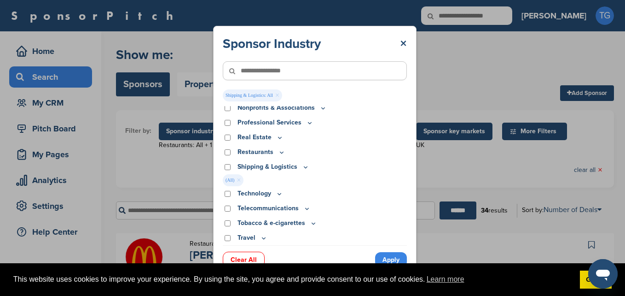
click at [264, 238] on icon at bounding box center [263, 238] width 7 height 8
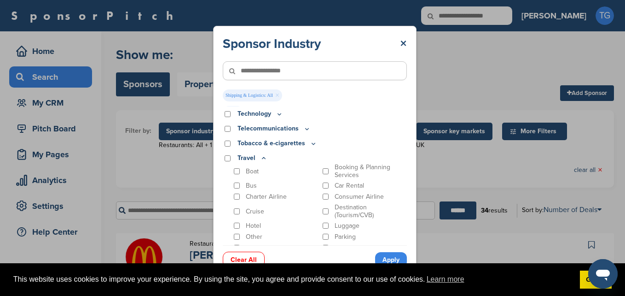
scroll to position [395, 0]
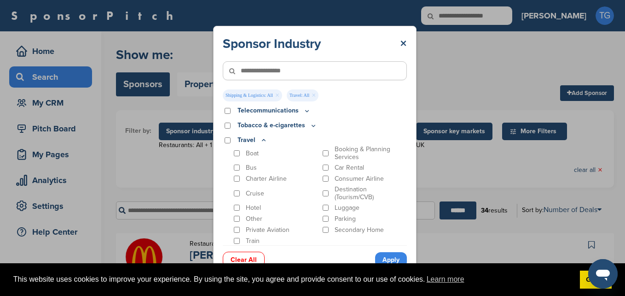
click at [263, 138] on icon at bounding box center [263, 140] width 7 height 8
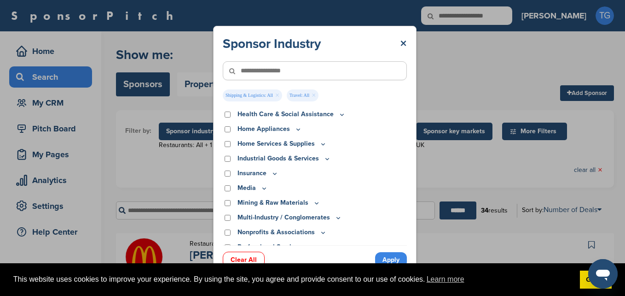
scroll to position [174, 0]
click at [326, 156] on icon at bounding box center [327, 158] width 7 height 8
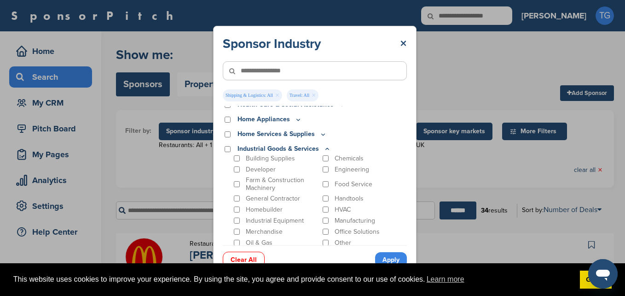
scroll to position [177, 0]
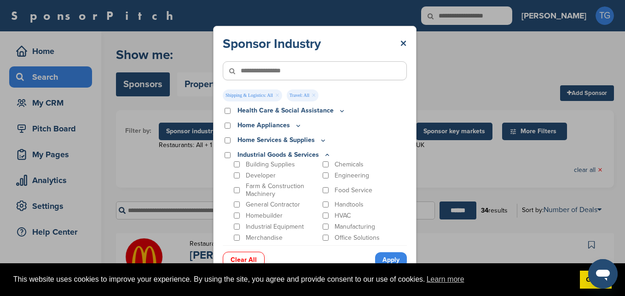
click at [325, 153] on icon at bounding box center [327, 155] width 7 height 8
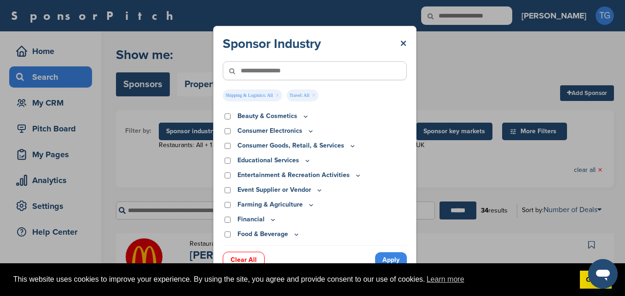
scroll to position [17, 0]
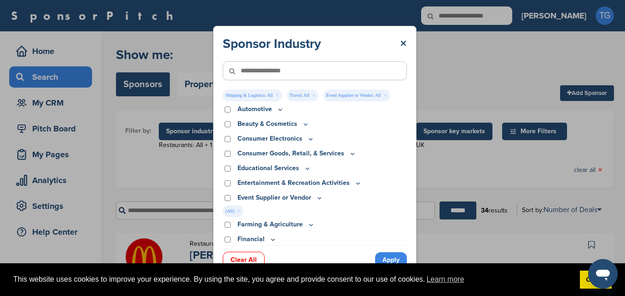
click at [314, 197] on p "Event Supplier or Vendor" at bounding box center [281, 197] width 86 height 10
click at [319, 197] on icon at bounding box center [319, 198] width 7 height 8
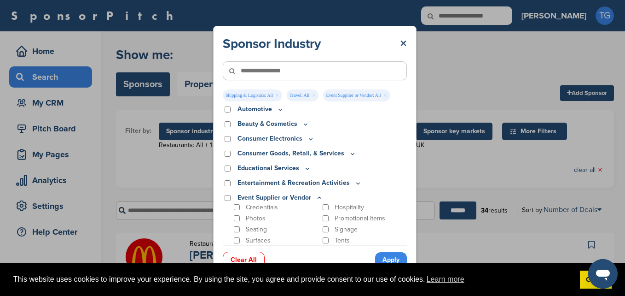
click at [319, 197] on icon at bounding box center [319, 198] width 7 height 8
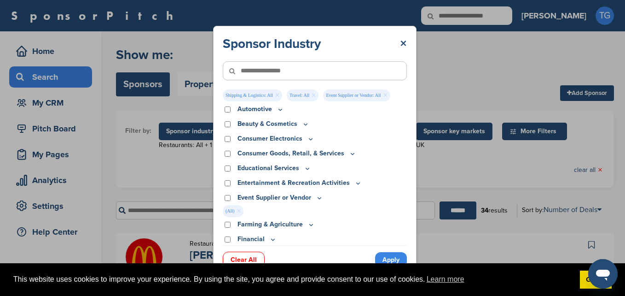
click at [354, 182] on icon at bounding box center [357, 183] width 7 height 8
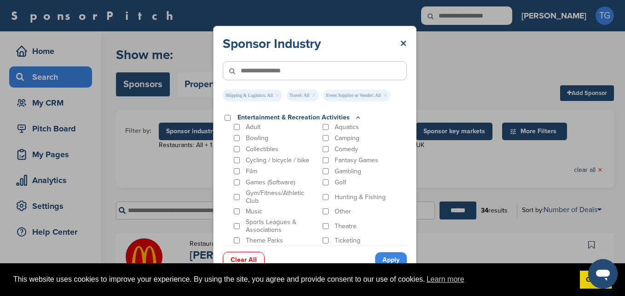
scroll to position [83, 0]
click at [357, 117] on icon at bounding box center [358, 116] width 3 height 1
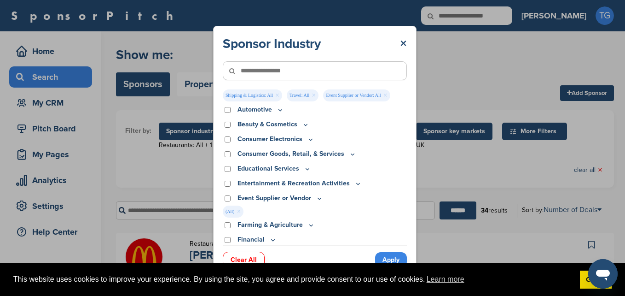
scroll to position [16, 0]
click at [350, 155] on icon at bounding box center [352, 155] width 7 height 8
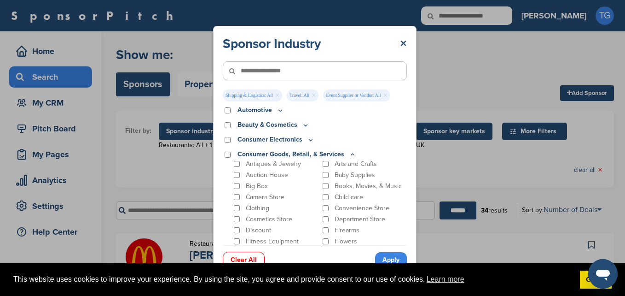
click at [350, 155] on icon at bounding box center [352, 155] width 7 height 8
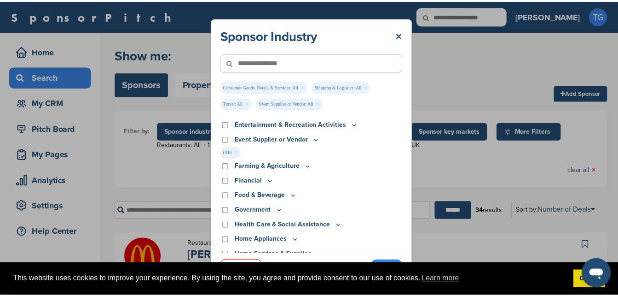
scroll to position [109, 0]
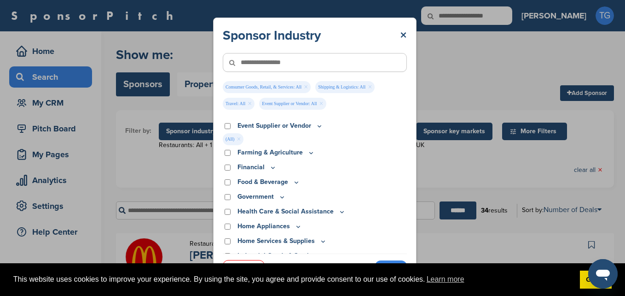
click at [388, 261] on link "Apply" at bounding box center [391, 267] width 32 height 15
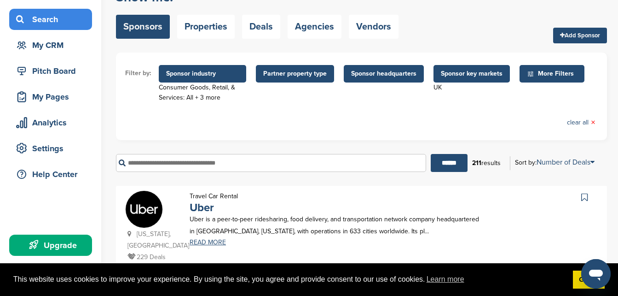
scroll to position [55, 0]
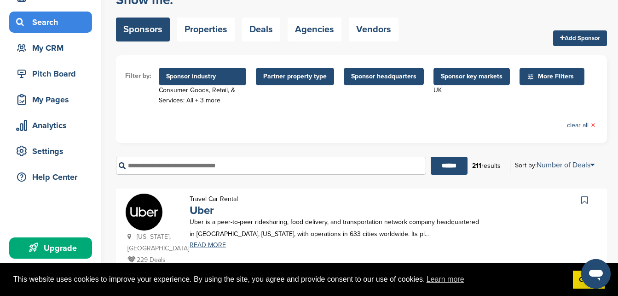
click at [374, 79] on span "Sponsor headquarters" at bounding box center [383, 76] width 65 height 10
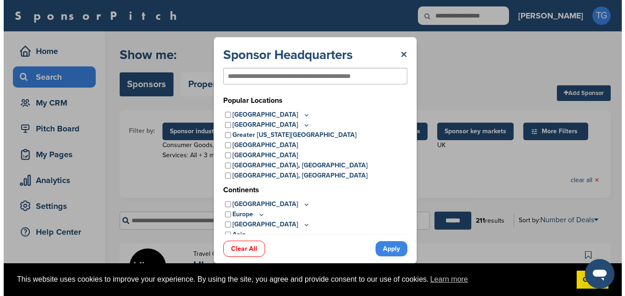
scroll to position [0, 0]
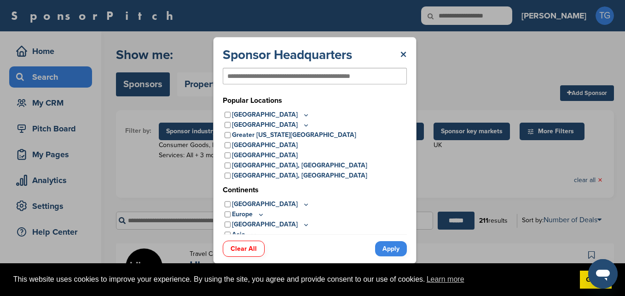
click at [374, 79] on div at bounding box center [315, 76] width 184 height 17
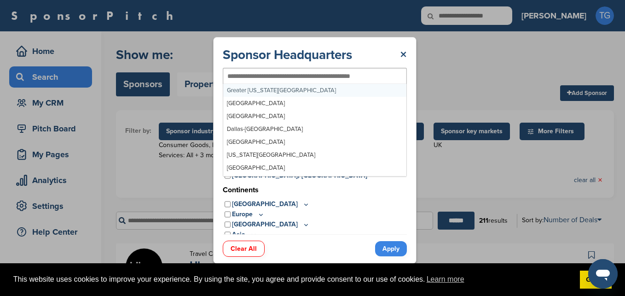
click at [374, 79] on div at bounding box center [315, 76] width 184 height 17
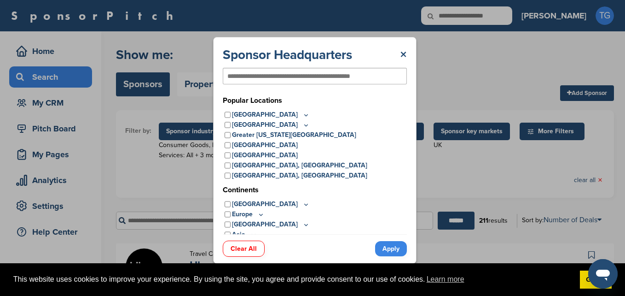
click at [377, 56] on div "Sponsor Headquarters ×" at bounding box center [315, 54] width 184 height 17
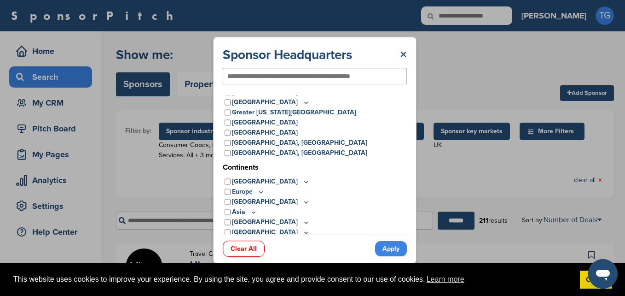
scroll to position [26, 0]
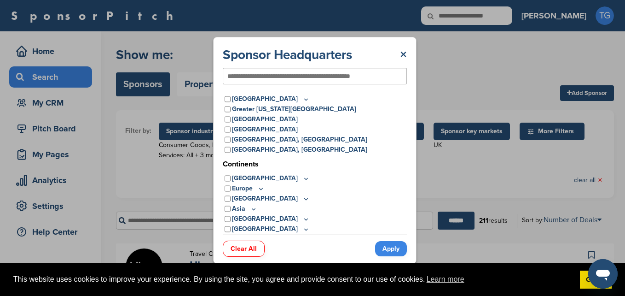
click at [262, 189] on icon at bounding box center [260, 189] width 7 height 8
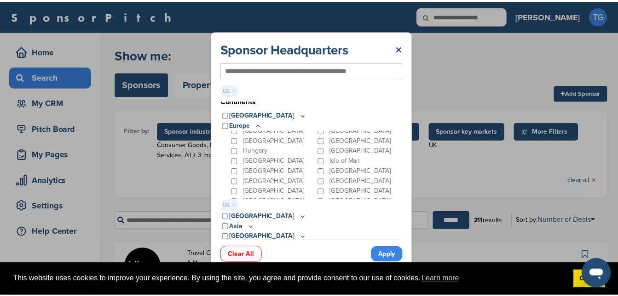
scroll to position [15, 0]
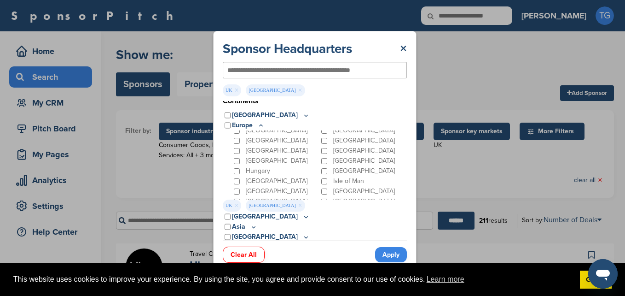
click at [390, 254] on link "Apply" at bounding box center [391, 254] width 32 height 15
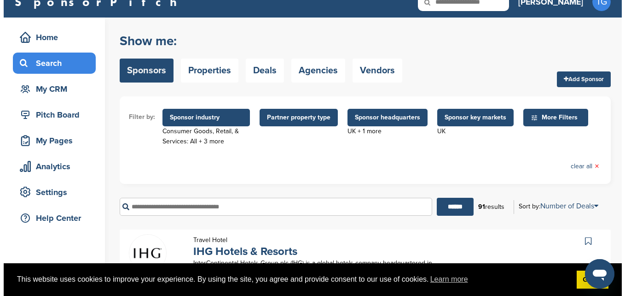
scroll to position [0, 0]
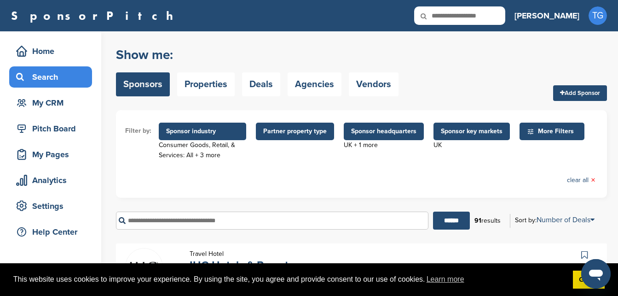
click at [186, 131] on span "Sponsor industry" at bounding box center [202, 131] width 73 height 10
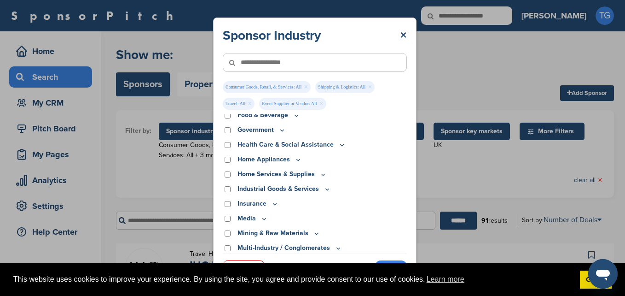
scroll to position [165, 0]
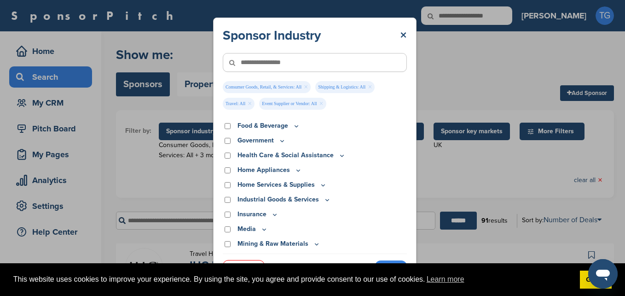
click at [248, 103] on link "×" at bounding box center [250, 104] width 4 height 10
click at [285, 105] on link "×" at bounding box center [285, 104] width 4 height 10
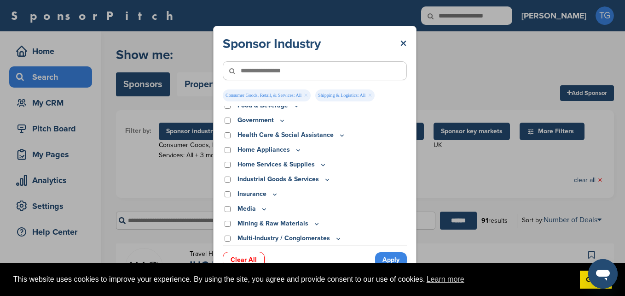
scroll to position [153, 0]
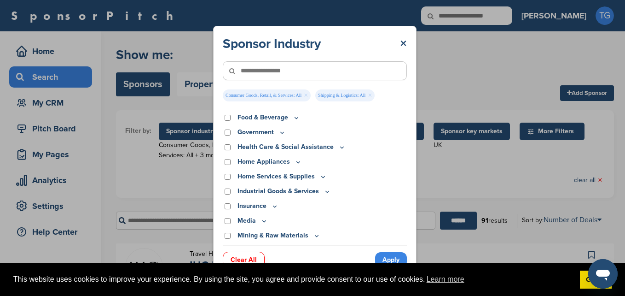
click at [305, 96] on link "×" at bounding box center [306, 95] width 4 height 10
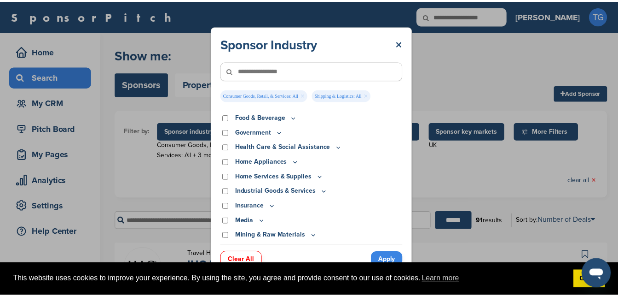
scroll to position [141, 0]
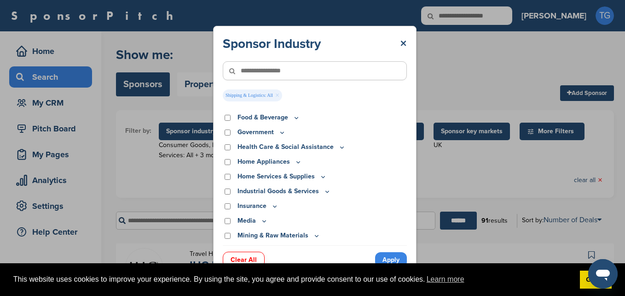
click at [387, 256] on link "Apply" at bounding box center [391, 259] width 32 height 15
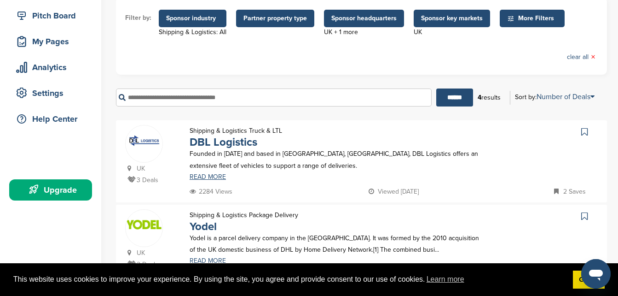
scroll to position [108, 0]
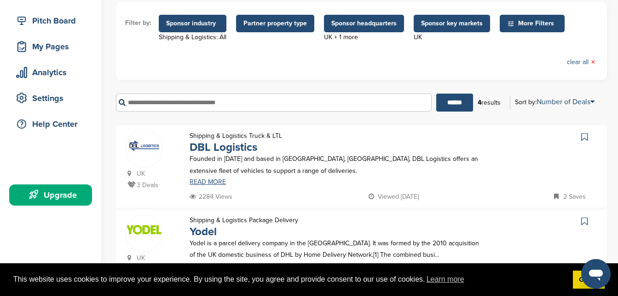
click at [186, 18] on span "Sponsor industry" at bounding box center [193, 23] width 68 height 17
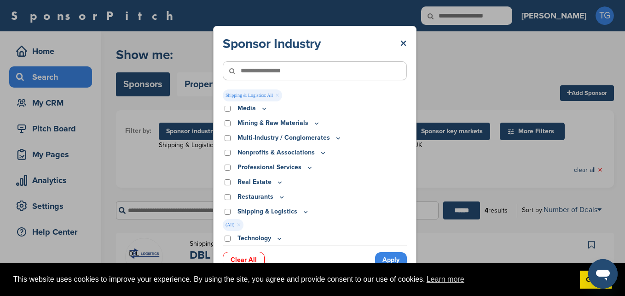
scroll to position [258, 0]
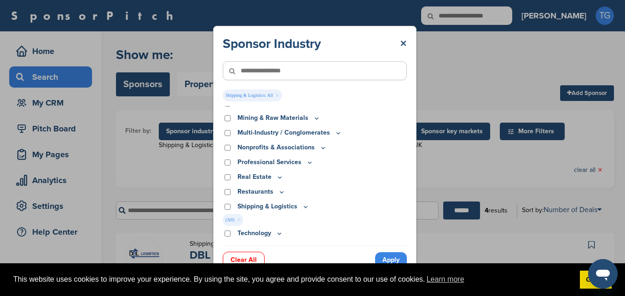
click at [278, 96] on link "×" at bounding box center [277, 95] width 4 height 10
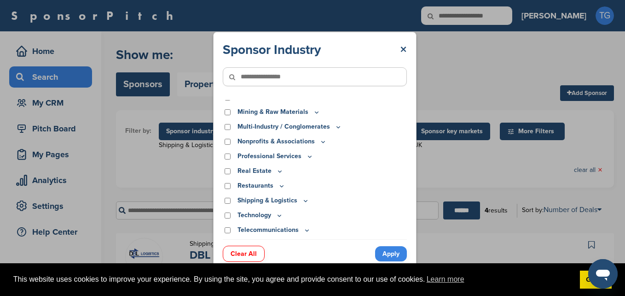
click at [322, 142] on icon at bounding box center [323, 141] width 3 height 1
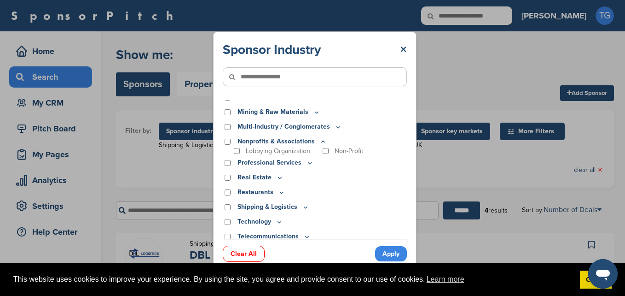
click at [321, 143] on icon at bounding box center [322, 142] width 7 height 8
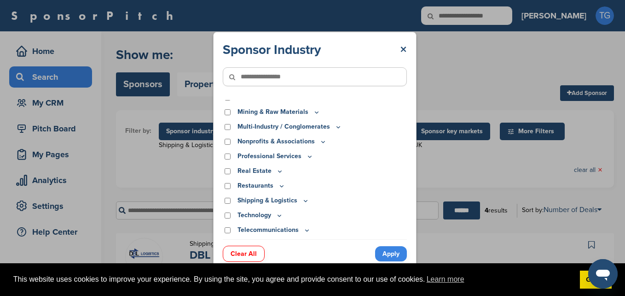
click at [309, 154] on icon at bounding box center [309, 156] width 7 height 8
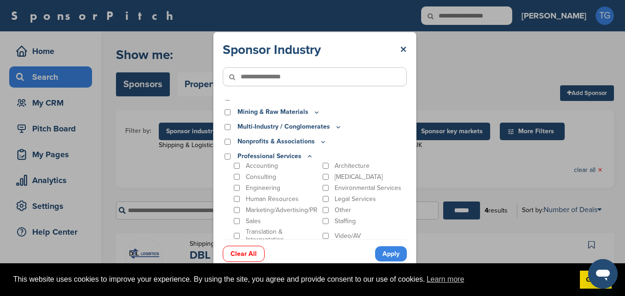
click at [309, 154] on icon at bounding box center [309, 156] width 7 height 8
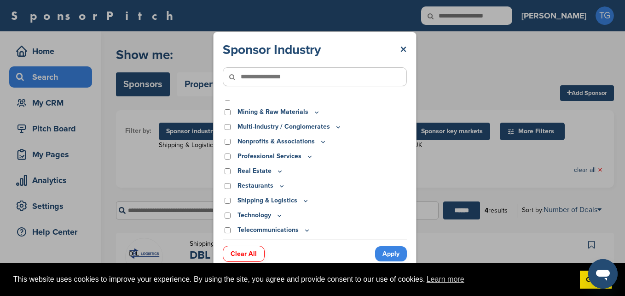
click at [309, 154] on icon at bounding box center [309, 156] width 7 height 8
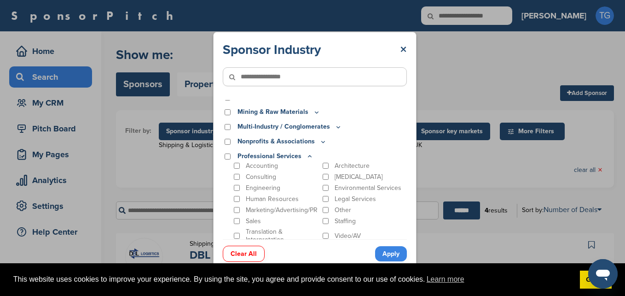
click at [309, 154] on icon at bounding box center [309, 156] width 7 height 8
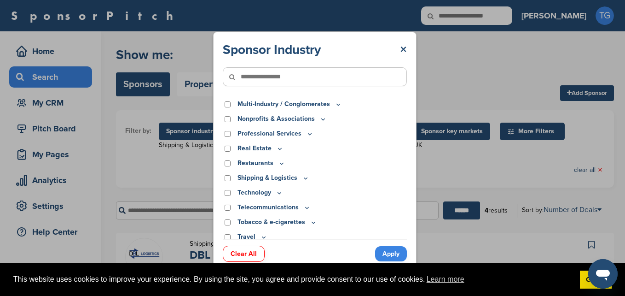
scroll to position [286, 0]
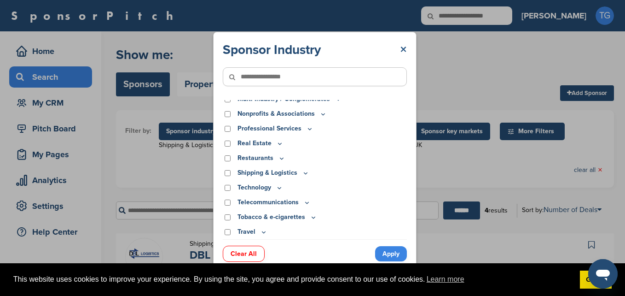
click at [401, 48] on link "×" at bounding box center [403, 49] width 7 height 17
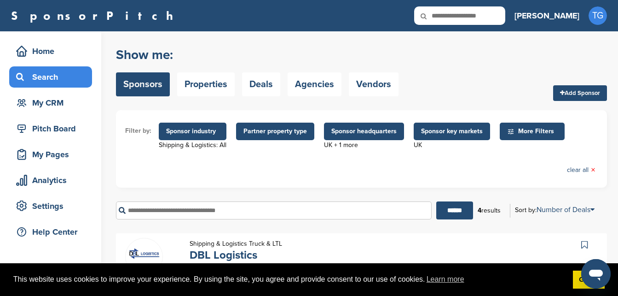
click at [445, 127] on span "Sponsor key markets" at bounding box center [452, 131] width 62 height 10
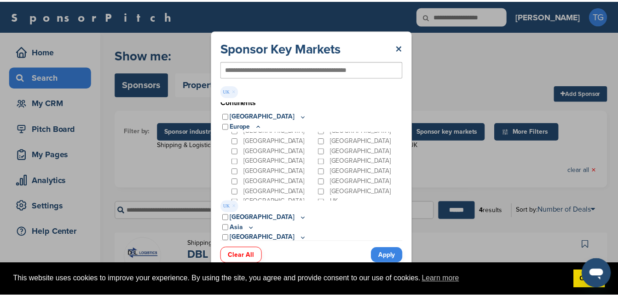
scroll to position [64, 0]
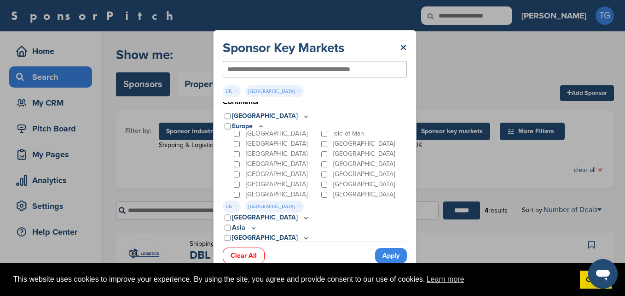
click at [386, 258] on link "Apply" at bounding box center [391, 255] width 32 height 15
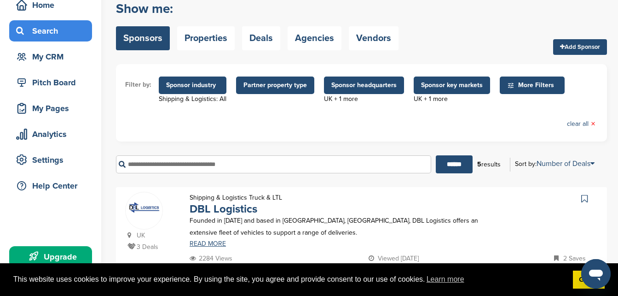
scroll to position [40, 0]
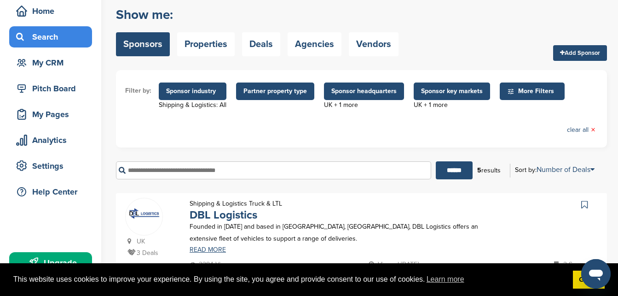
click at [357, 94] on span "Sponsor headquarters" at bounding box center [363, 91] width 65 height 10
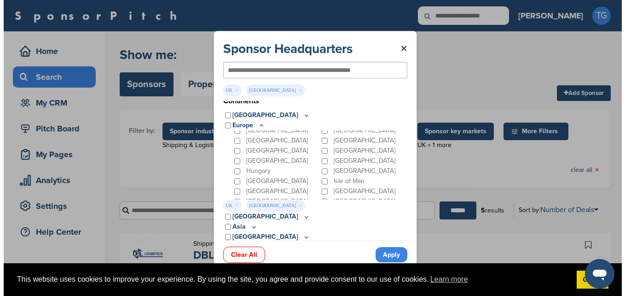
scroll to position [0, 0]
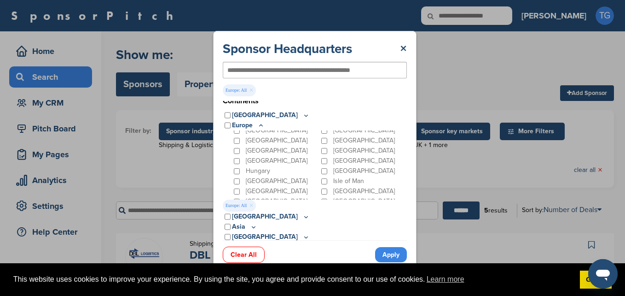
click at [397, 255] on link "Apply" at bounding box center [391, 254] width 32 height 15
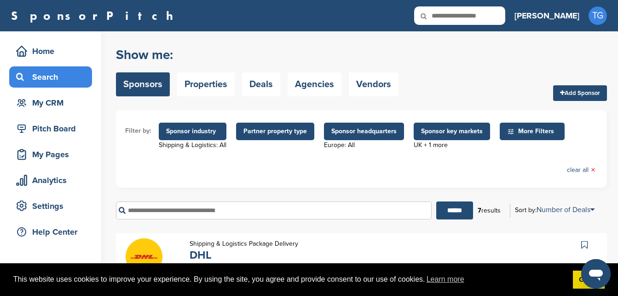
click at [418, 133] on span "Sponsor key markets" at bounding box center [452, 130] width 76 height 17
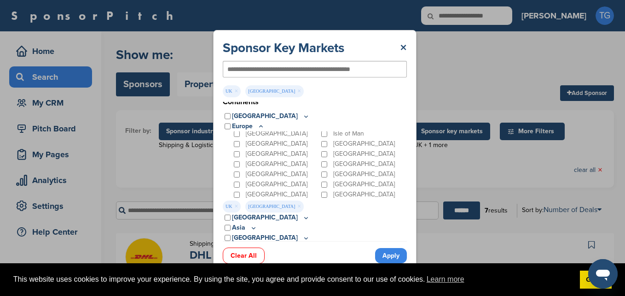
click at [244, 143] on div "Italy" at bounding box center [275, 144] width 87 height 10
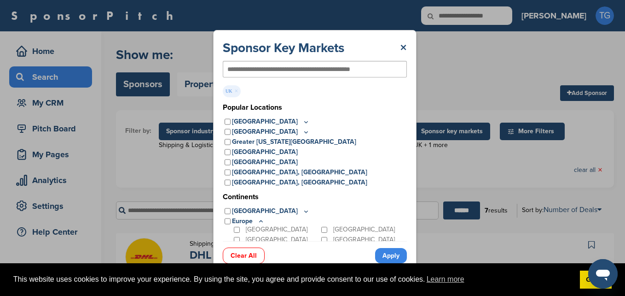
click at [391, 257] on link "Apply" at bounding box center [391, 255] width 32 height 15
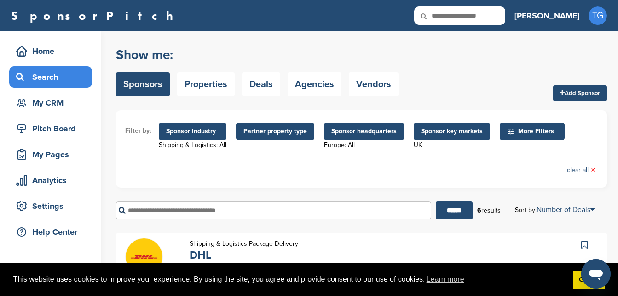
click at [182, 125] on span "Sponsor industry" at bounding box center [193, 130] width 68 height 17
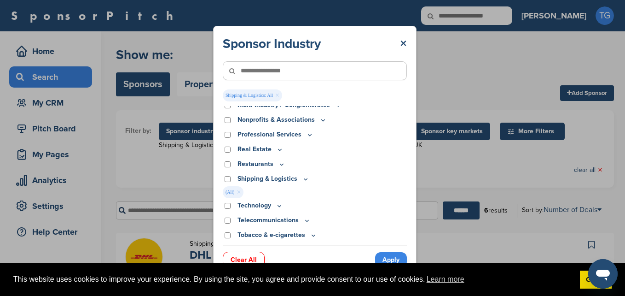
click at [278, 93] on link "×" at bounding box center [277, 95] width 4 height 10
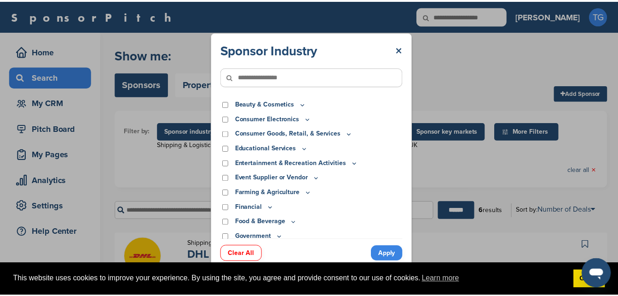
scroll to position [39, 0]
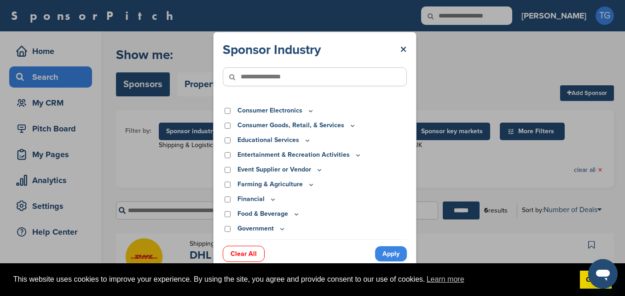
click at [317, 171] on icon at bounding box center [319, 170] width 7 height 8
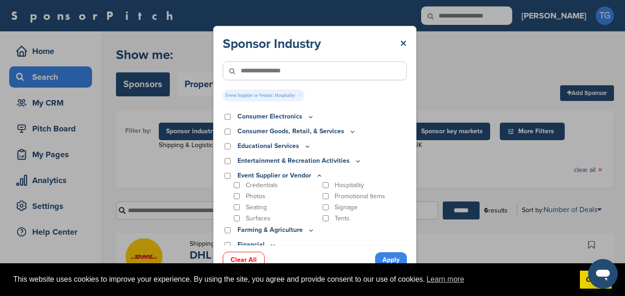
click at [388, 257] on link "Apply" at bounding box center [391, 259] width 32 height 15
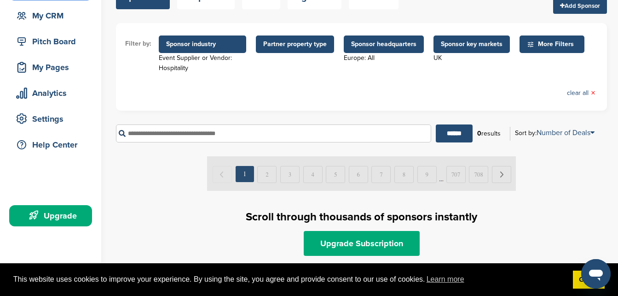
scroll to position [79, 0]
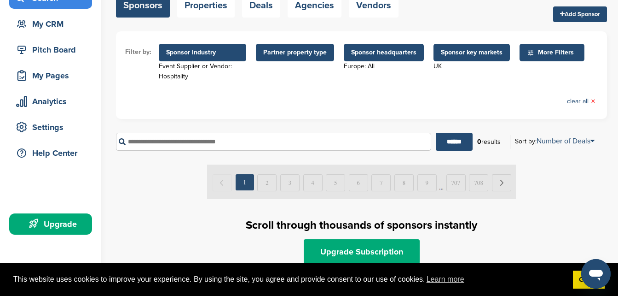
click at [480, 55] on span "Sponsor key markets" at bounding box center [472, 52] width 62 height 10
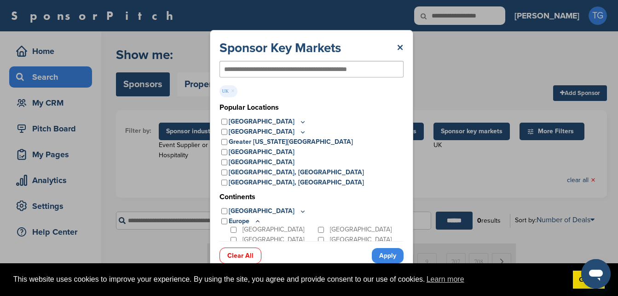
scroll to position [0, 0]
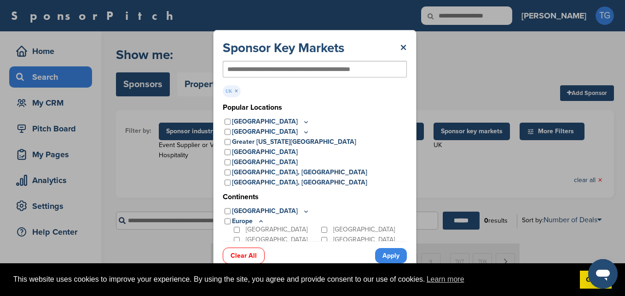
click at [235, 89] on link "×" at bounding box center [236, 91] width 4 height 10
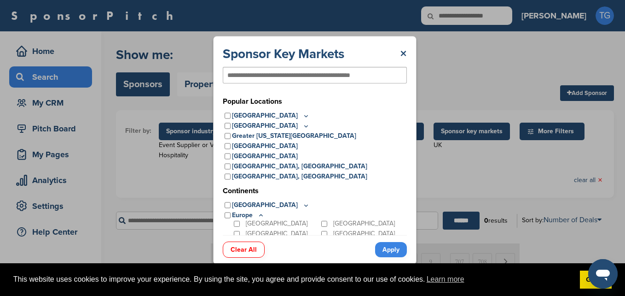
click at [393, 244] on link "Apply" at bounding box center [391, 249] width 32 height 15
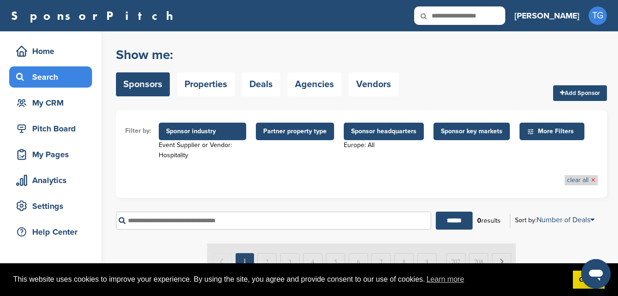
click at [581, 179] on link "clear all ×" at bounding box center [581, 180] width 29 height 10
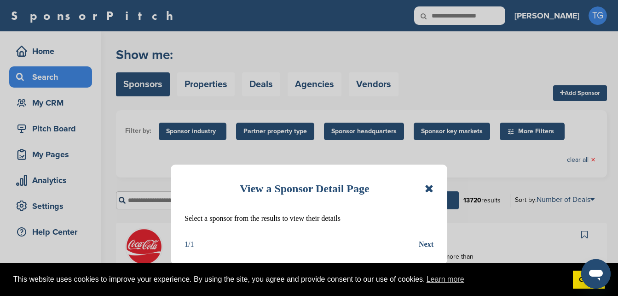
click at [427, 188] on icon at bounding box center [429, 188] width 9 height 11
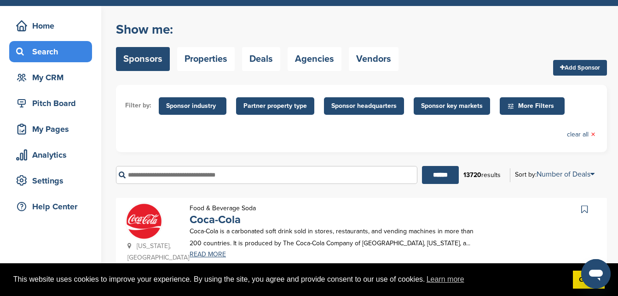
scroll to position [23, 0]
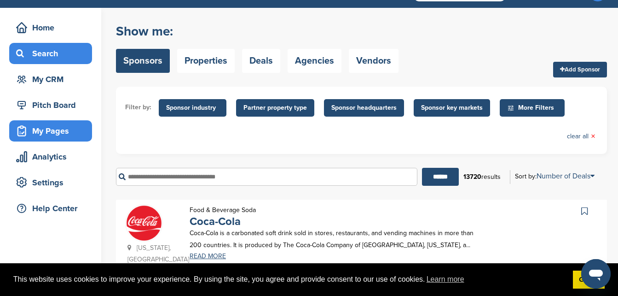
click at [51, 133] on div "My Pages" at bounding box center [53, 130] width 78 height 17
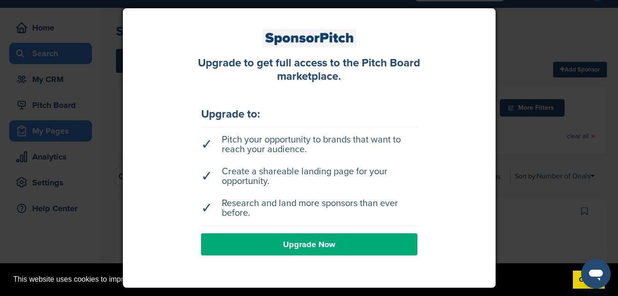
click at [51, 133] on div at bounding box center [309, 148] width 618 height 296
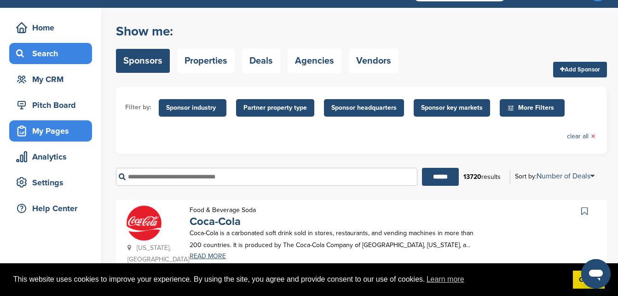
click at [51, 133] on div "My Pages" at bounding box center [53, 130] width 78 height 17
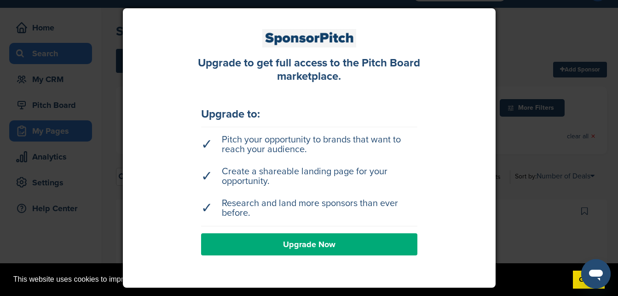
click at [51, 133] on div at bounding box center [309, 148] width 618 height 296
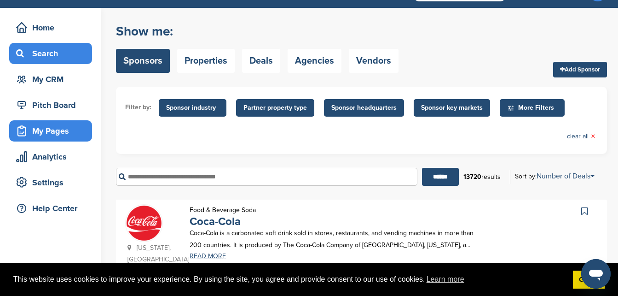
click at [51, 133] on div "My Pages" at bounding box center [53, 130] width 78 height 17
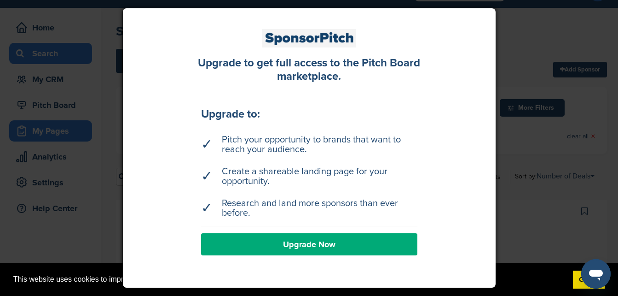
click at [51, 133] on div at bounding box center [309, 148] width 618 height 296
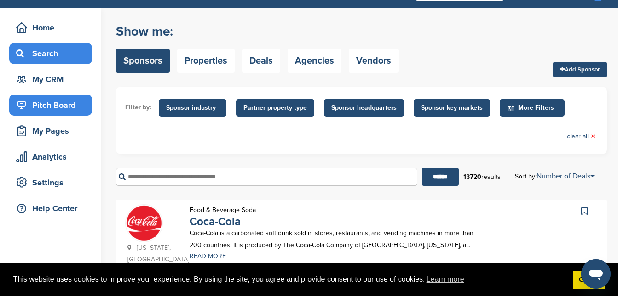
click at [51, 109] on div "Pitch Board" at bounding box center [53, 105] width 78 height 17
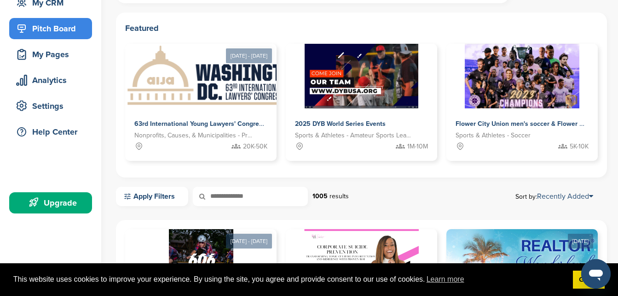
scroll to position [100, 0]
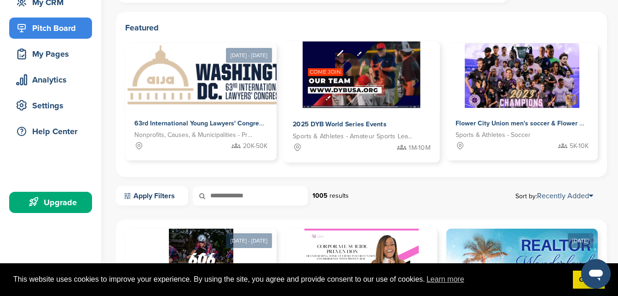
click at [345, 136] on span "Sports & Athletes - Amateur Sports Leagues" at bounding box center [354, 136] width 123 height 11
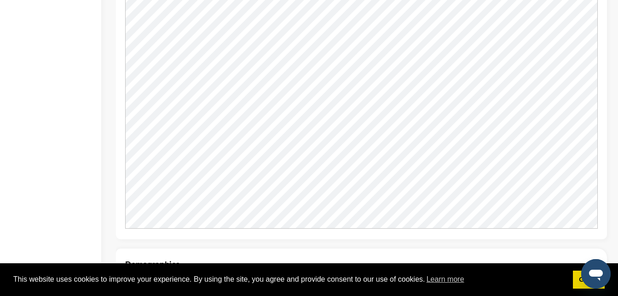
scroll to position [840, 0]
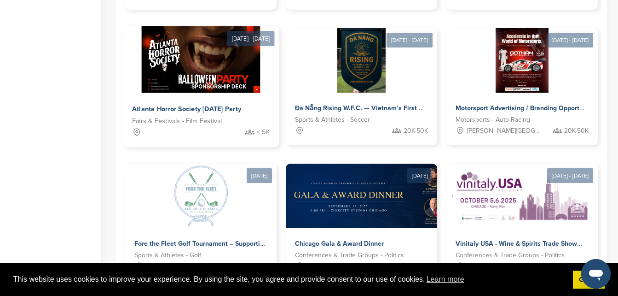
scroll to position [436, 0]
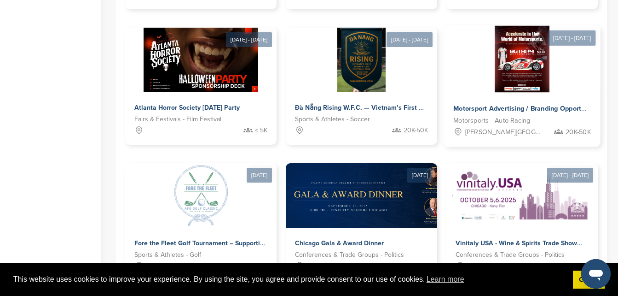
click at [503, 70] on img at bounding box center [522, 58] width 55 height 67
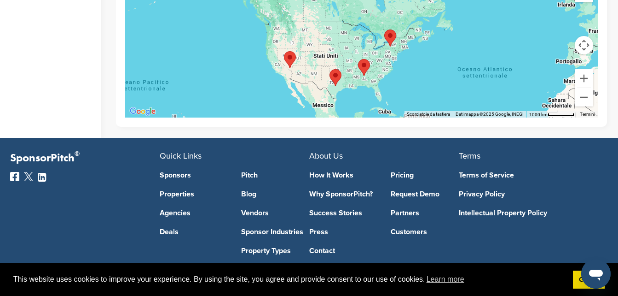
scroll to position [1690, 0]
